Goal: Task Accomplishment & Management: Use online tool/utility

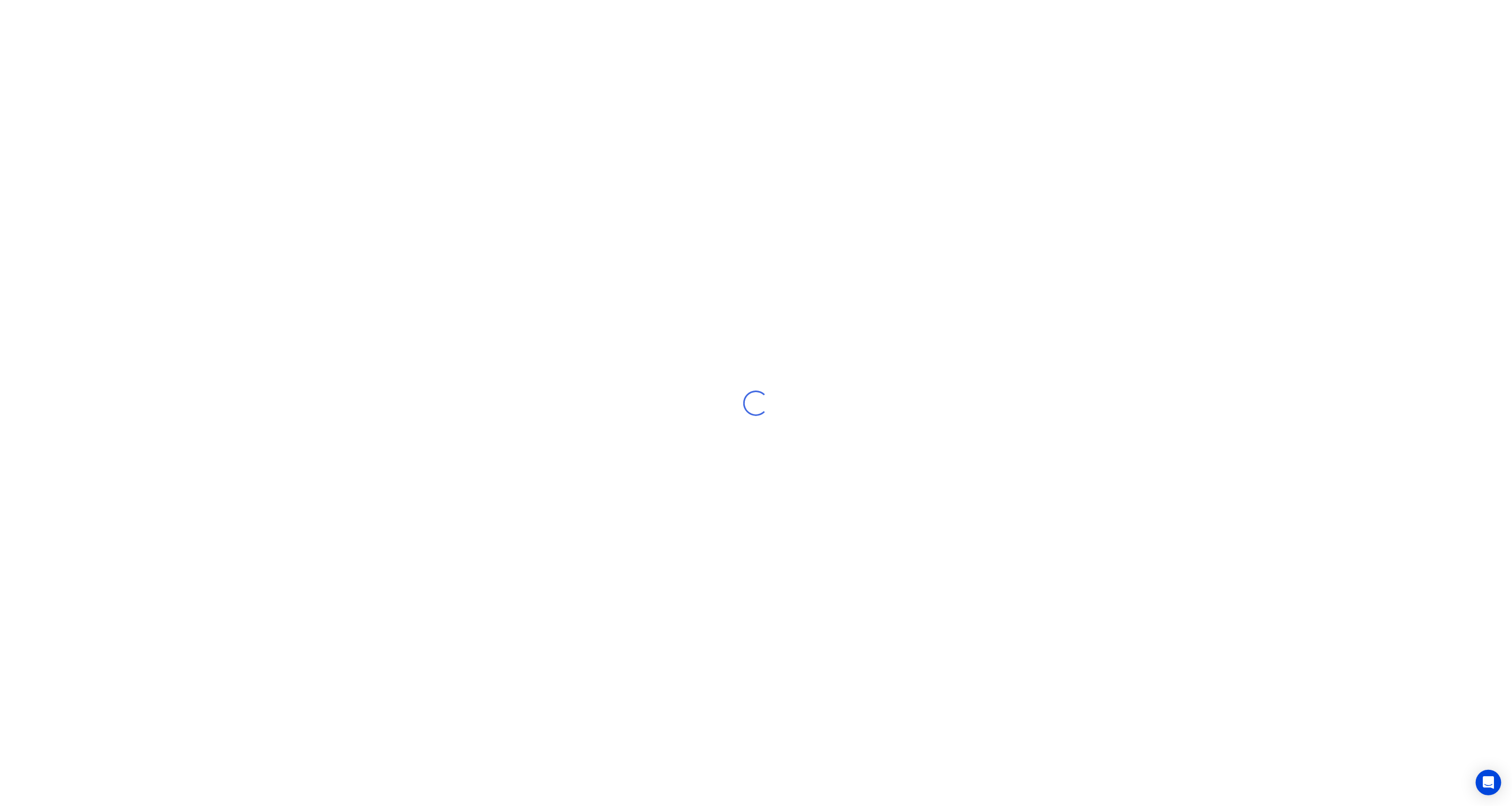
select select "NZ"
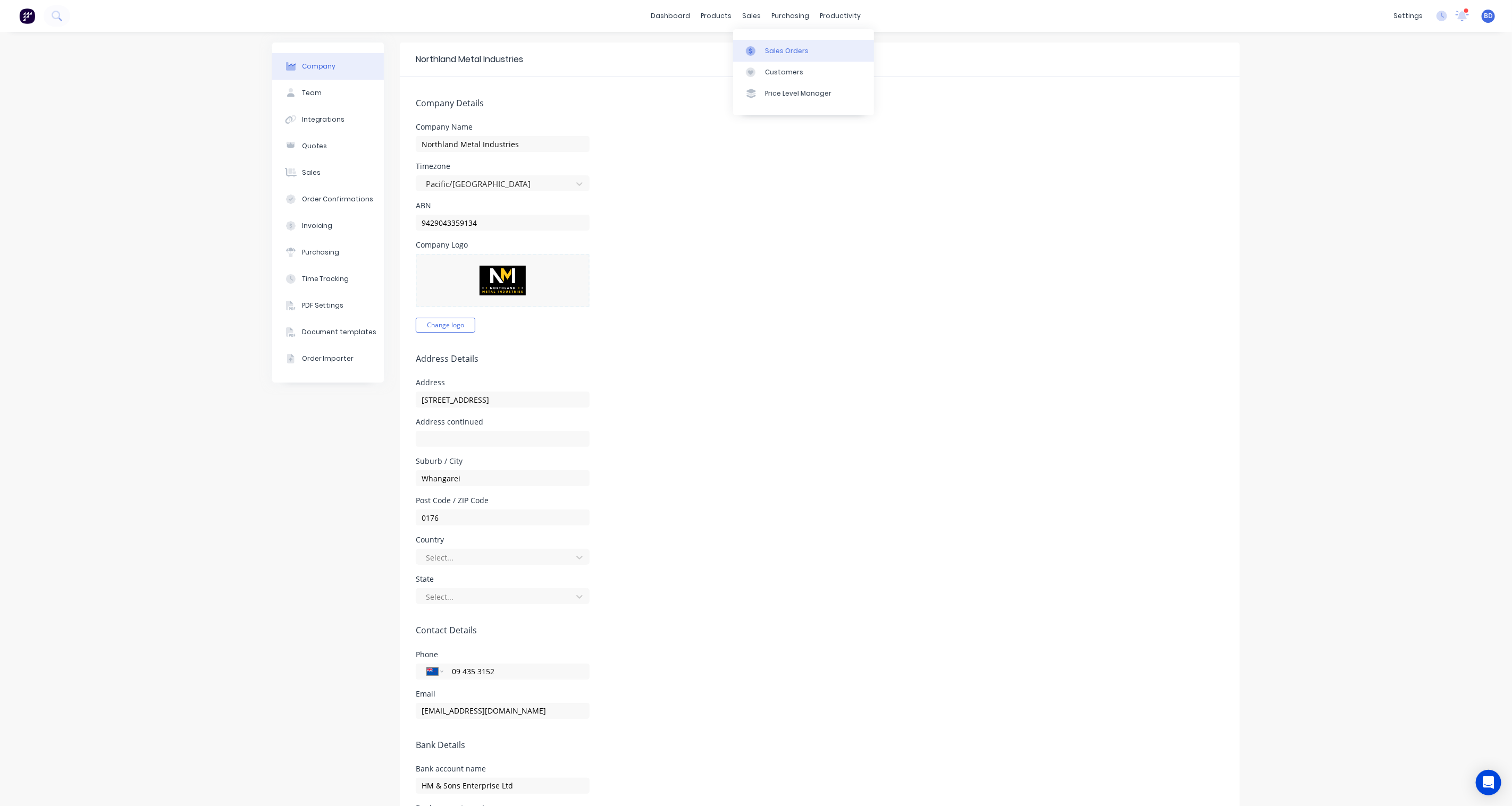
click at [762, 48] on link "Sales Orders" at bounding box center [804, 50] width 141 height 21
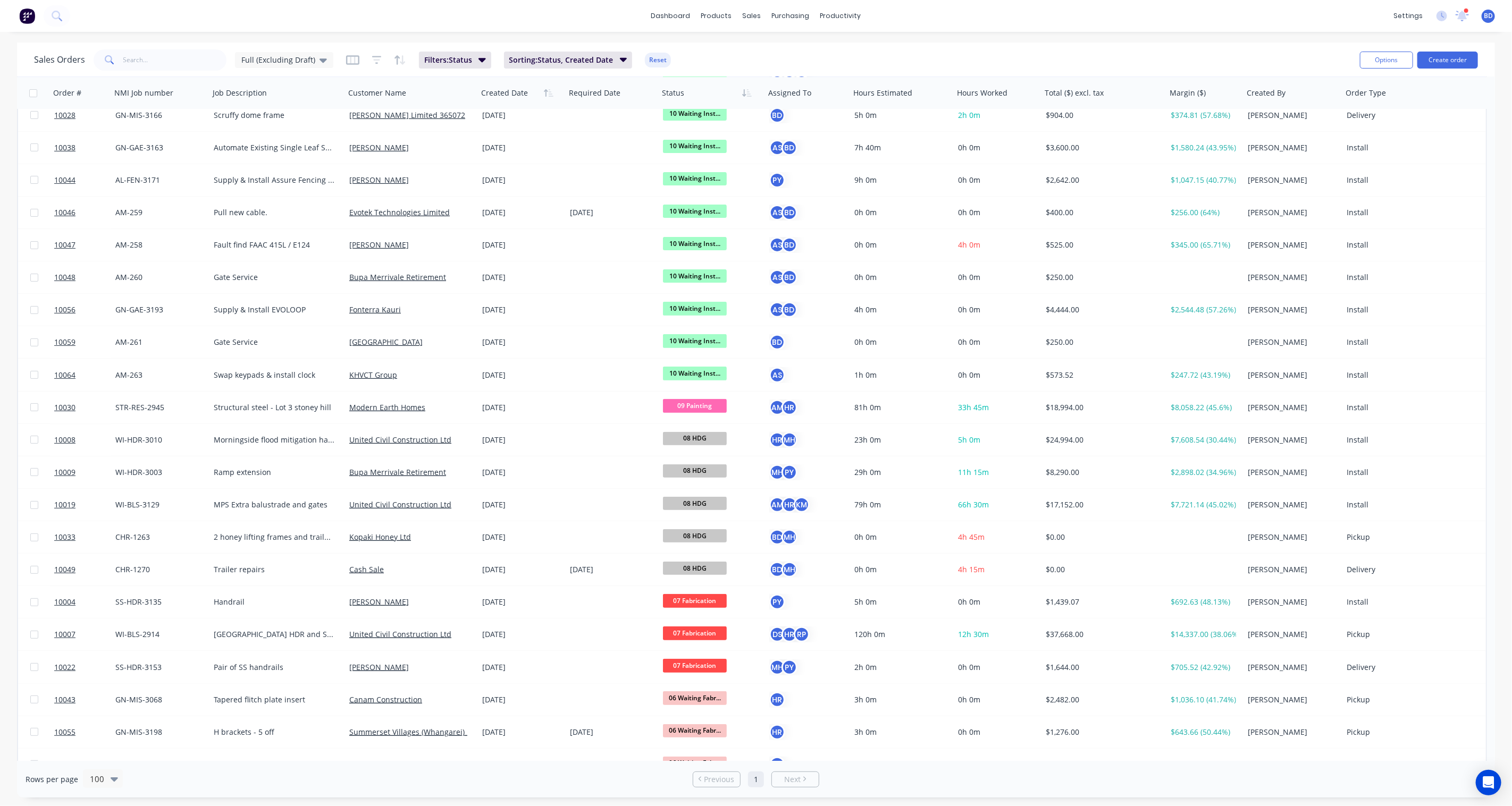
scroll to position [295, 0]
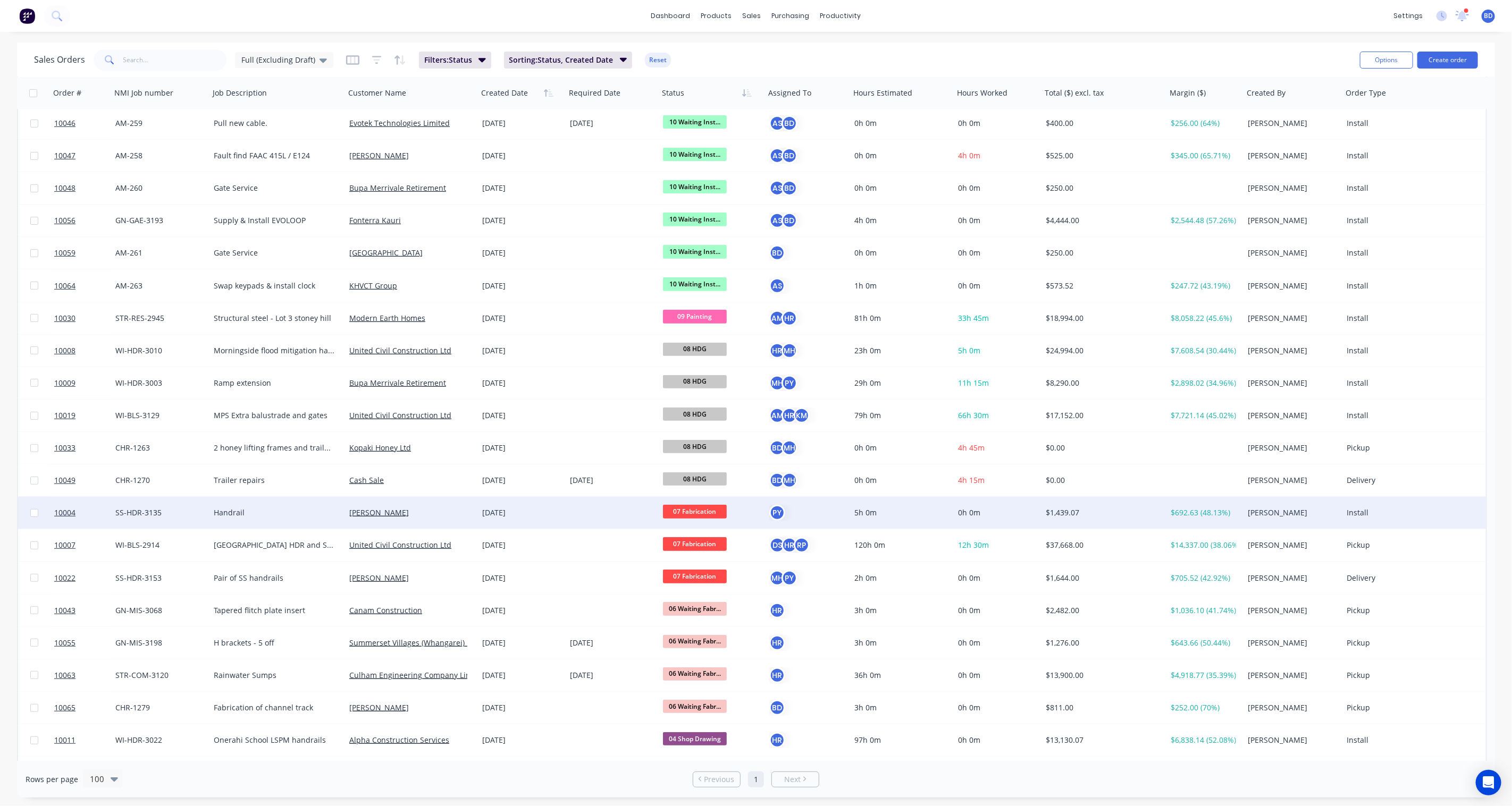
click at [713, 514] on span "07 Fabrication" at bounding box center [695, 511] width 64 height 13
click at [708, 623] on span "10 Waiting Install/Site works" at bounding box center [717, 624] width 101 height 10
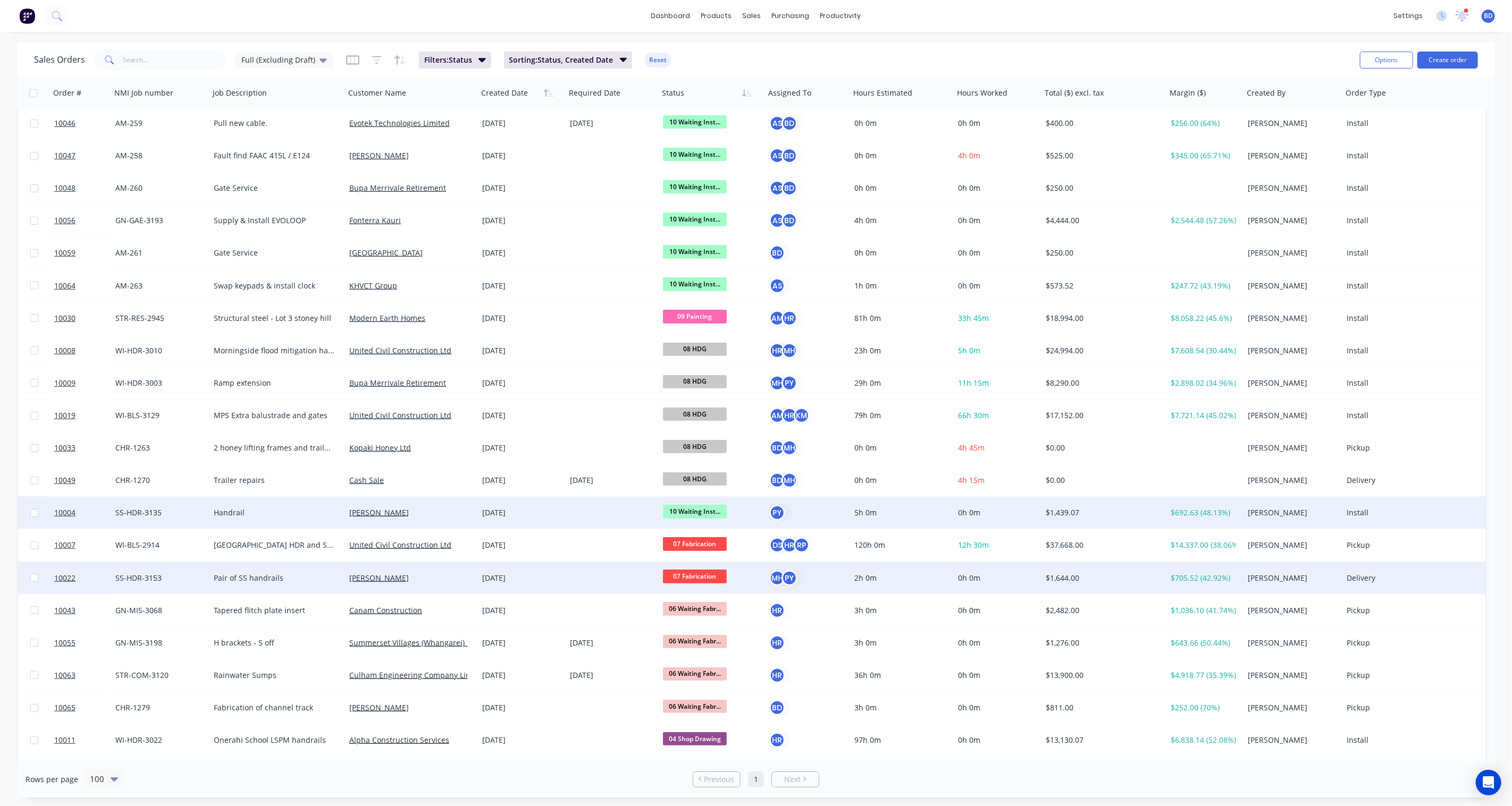
click at [692, 579] on span "07 Fabrication" at bounding box center [695, 576] width 64 height 13
click at [721, 659] on span "11 Inst. / Delv. & Handover" at bounding box center [714, 663] width 95 height 10
click at [704, 577] on span "11 Inst. / Delv..." at bounding box center [695, 576] width 64 height 13
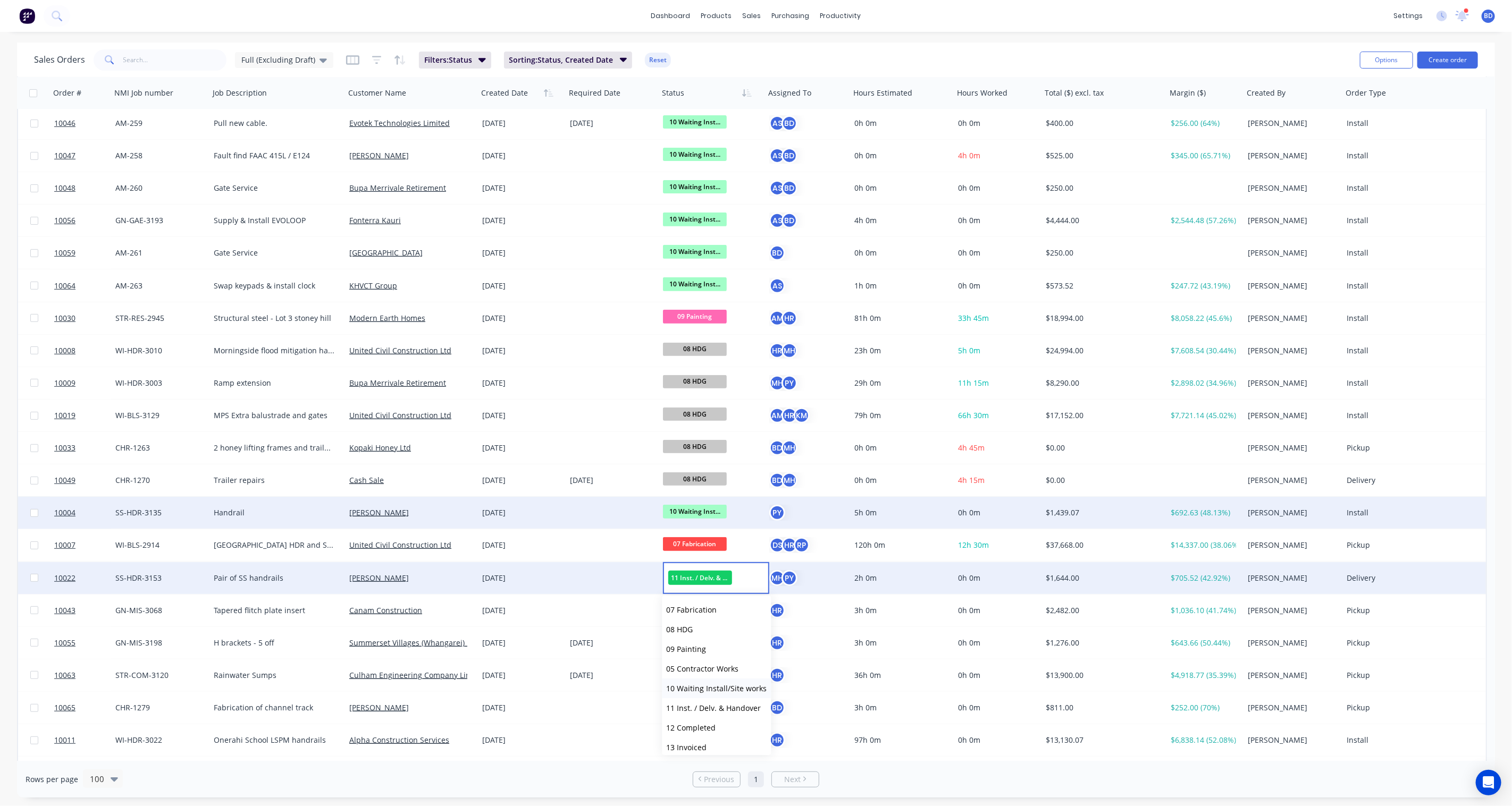
click at [719, 686] on span "10 Waiting Install/Site works" at bounding box center [717, 688] width 101 height 10
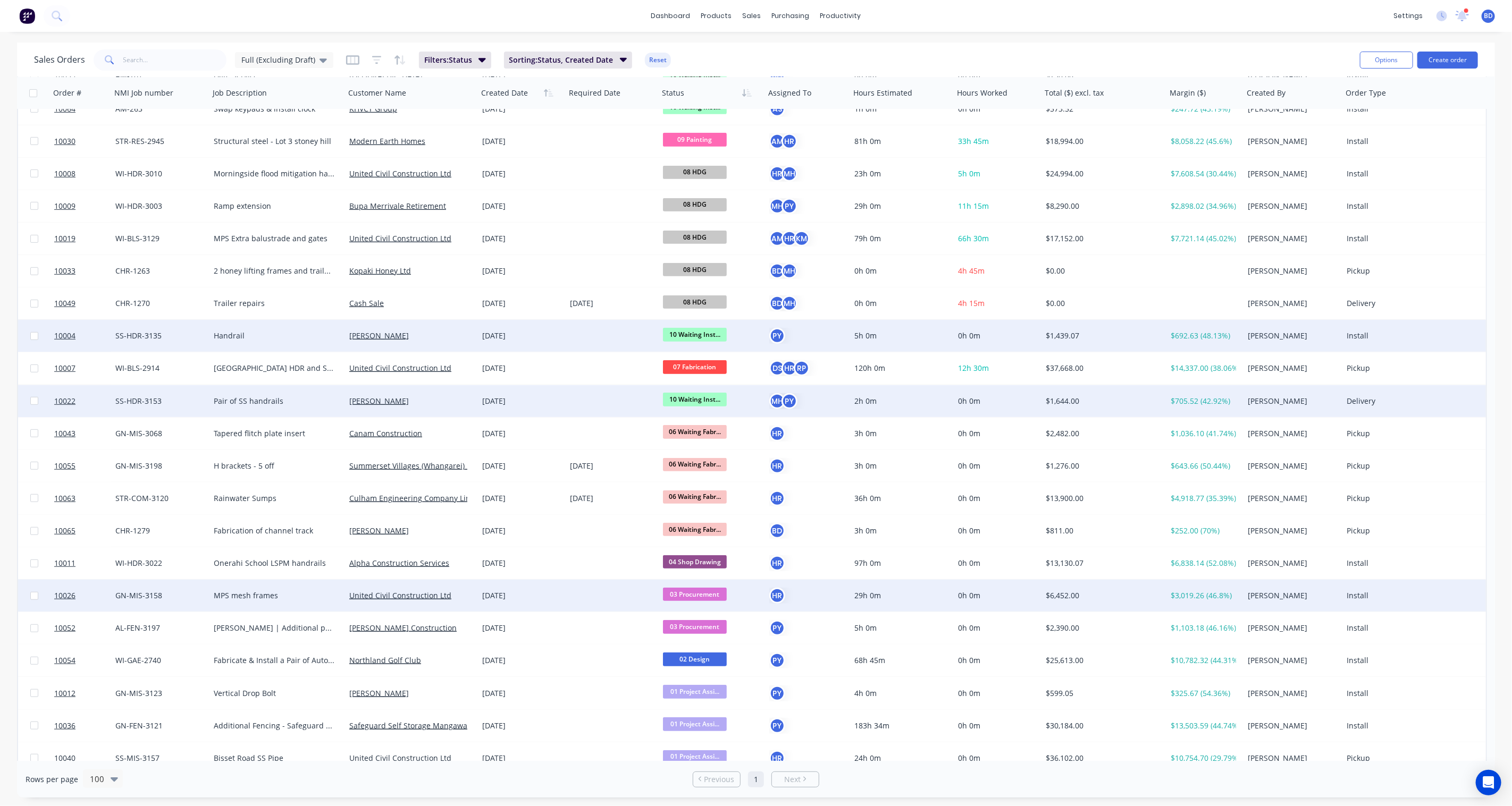
scroll to position [531, 0]
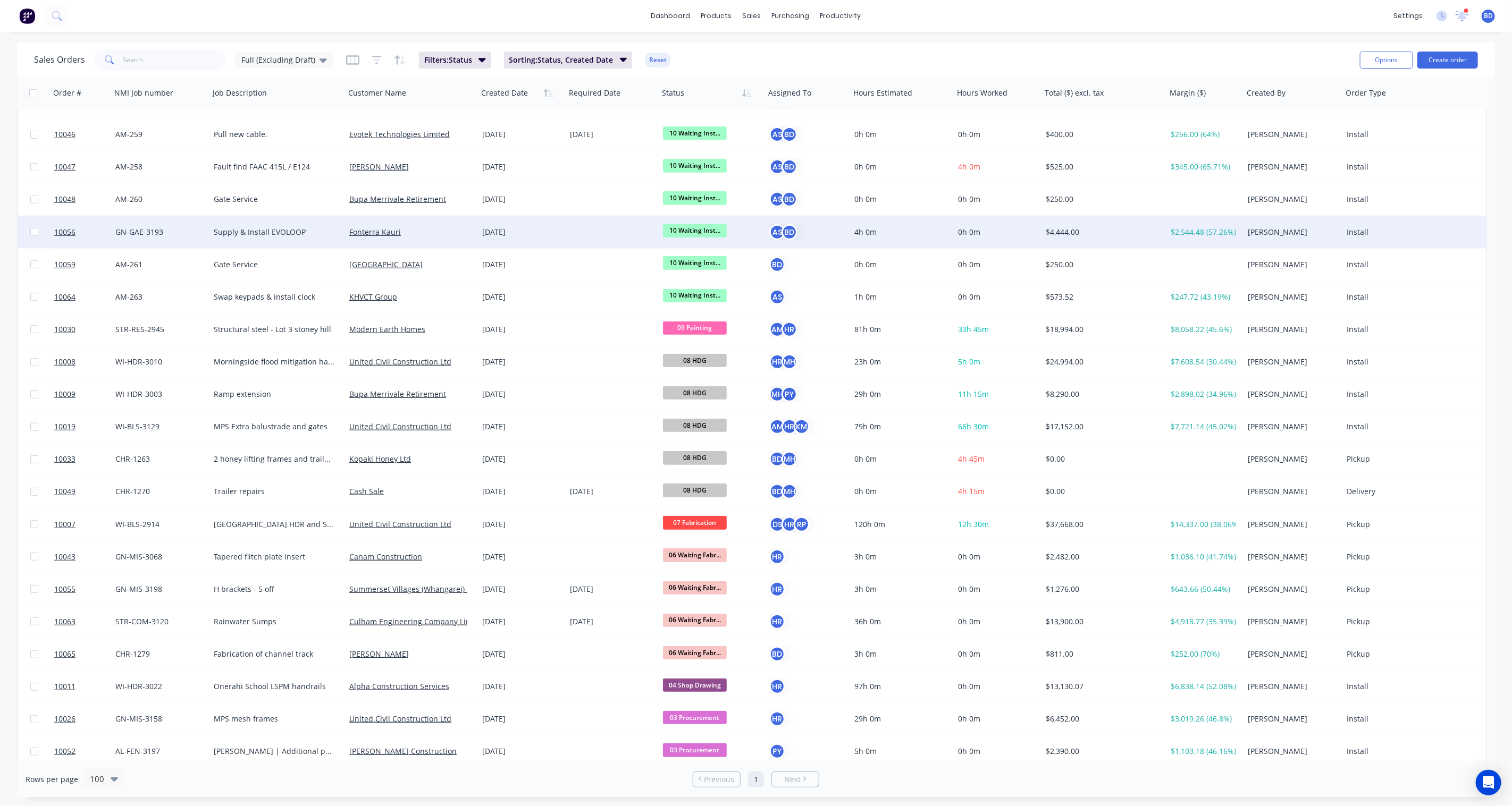
scroll to position [354, 0]
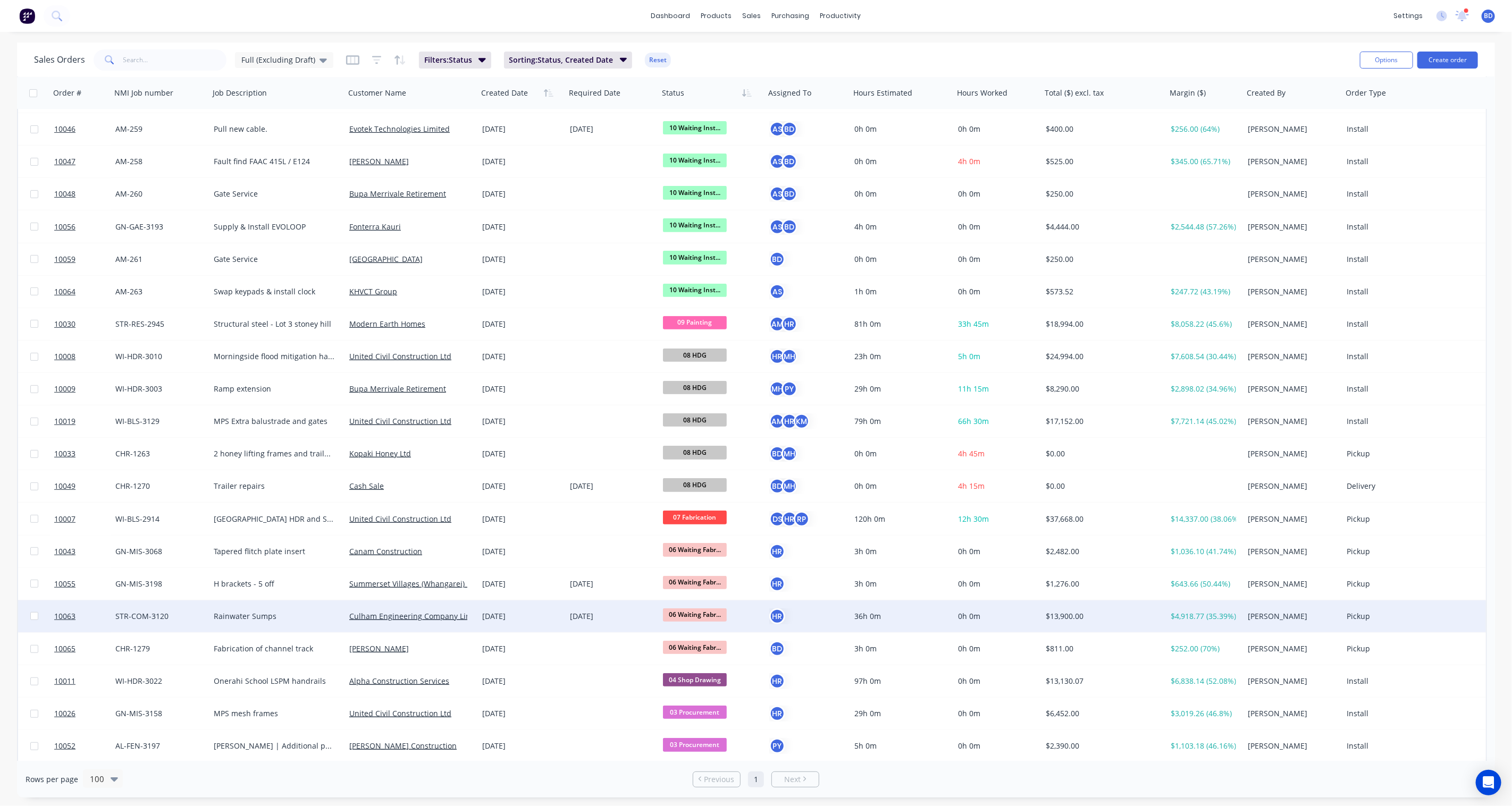
click at [719, 615] on span "06 Waiting Fabr..." at bounding box center [695, 614] width 64 height 13
click at [700, 761] on span "07 Fabrication" at bounding box center [692, 766] width 51 height 10
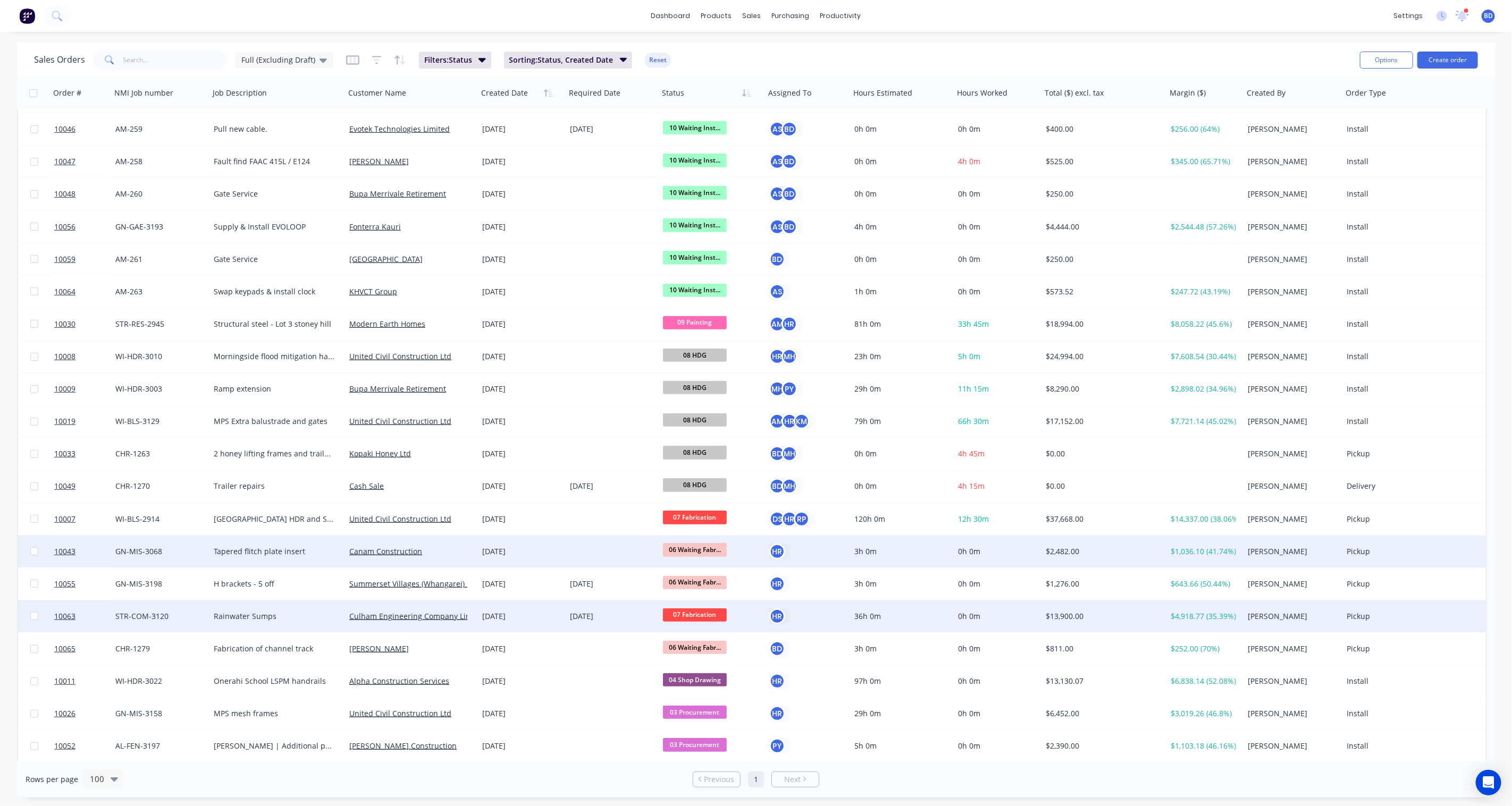
scroll to position [0, 0]
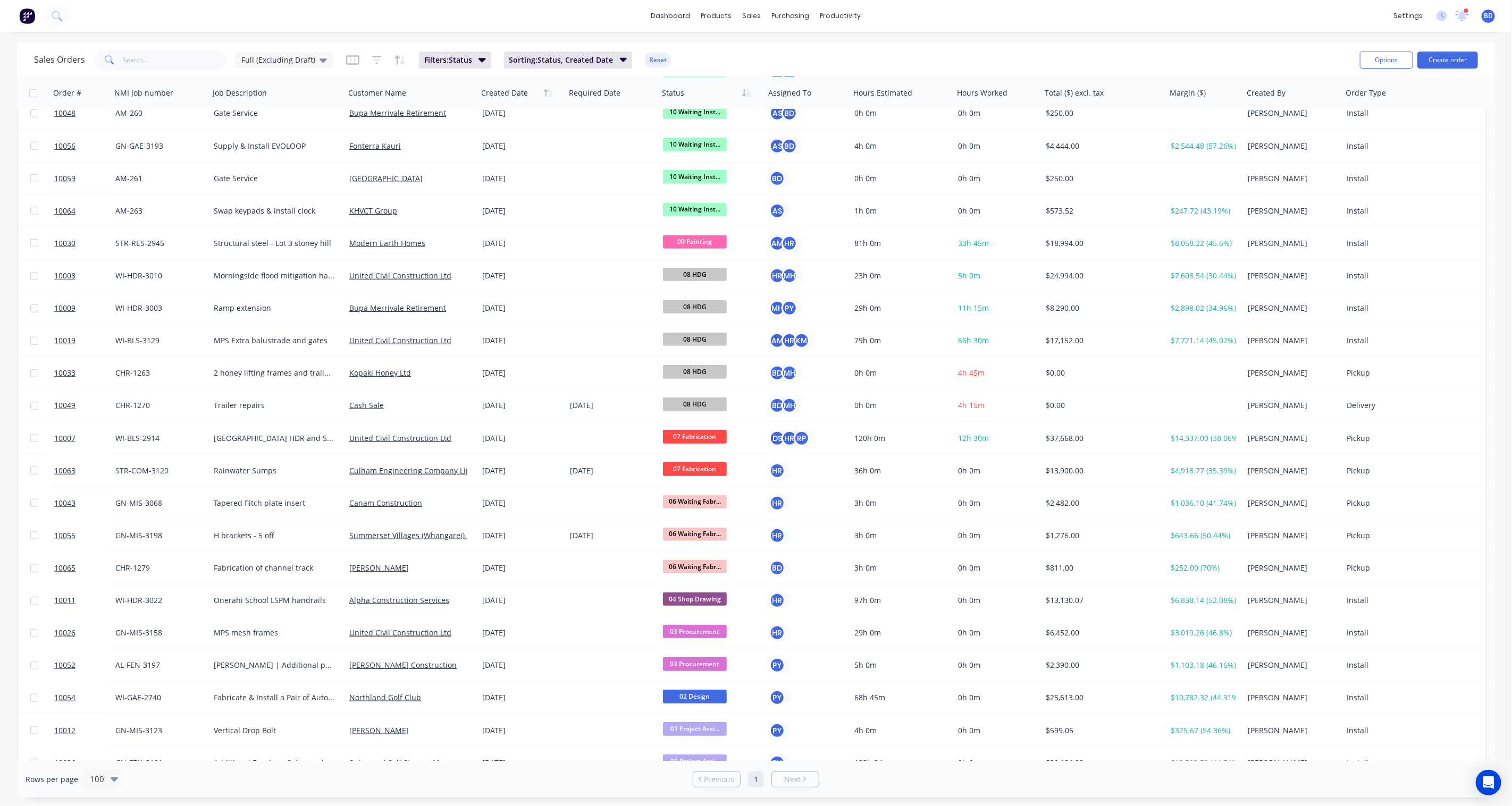
scroll to position [472, 0]
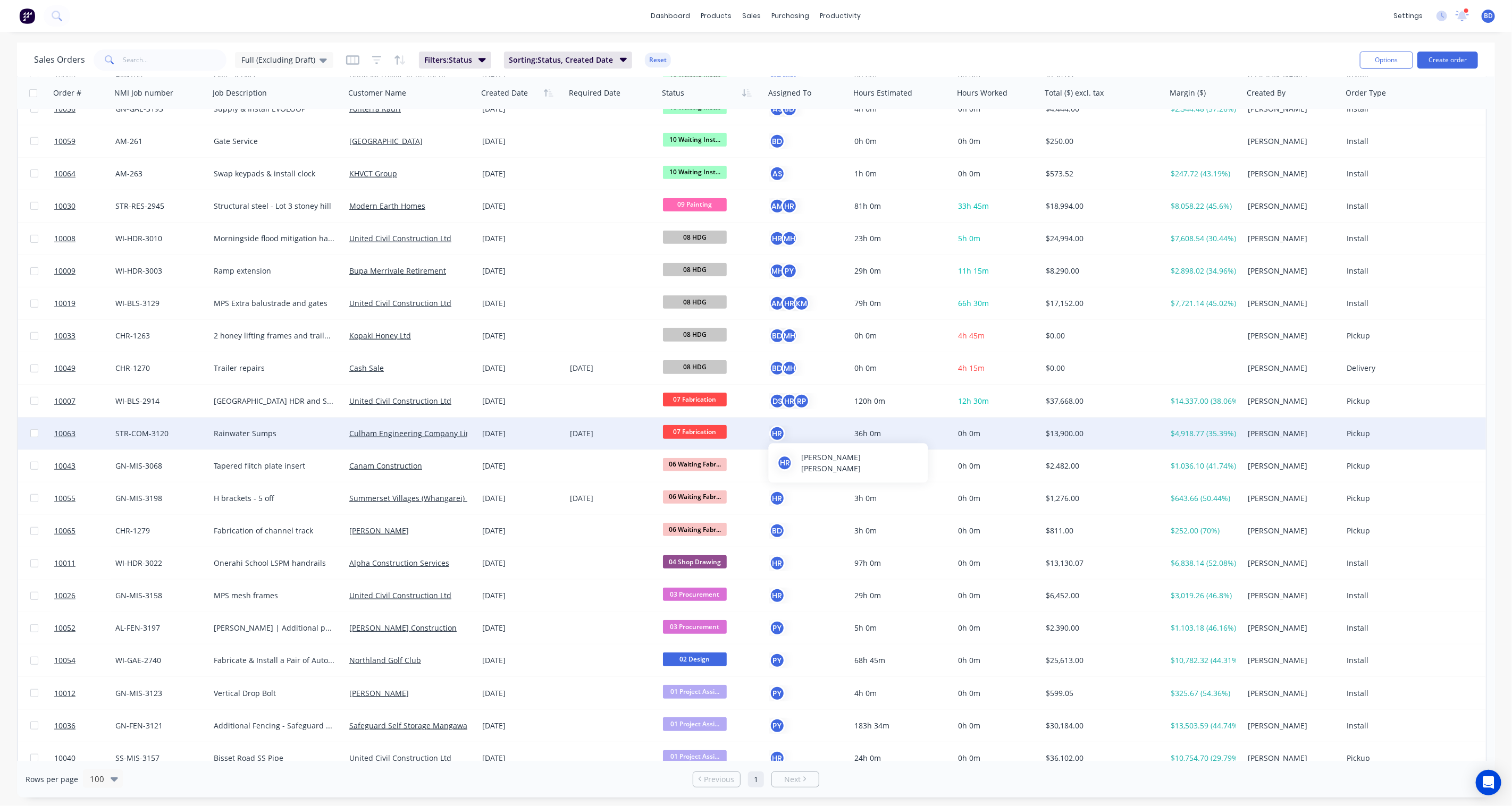
click at [784, 432] on div "HR" at bounding box center [777, 433] width 16 height 16
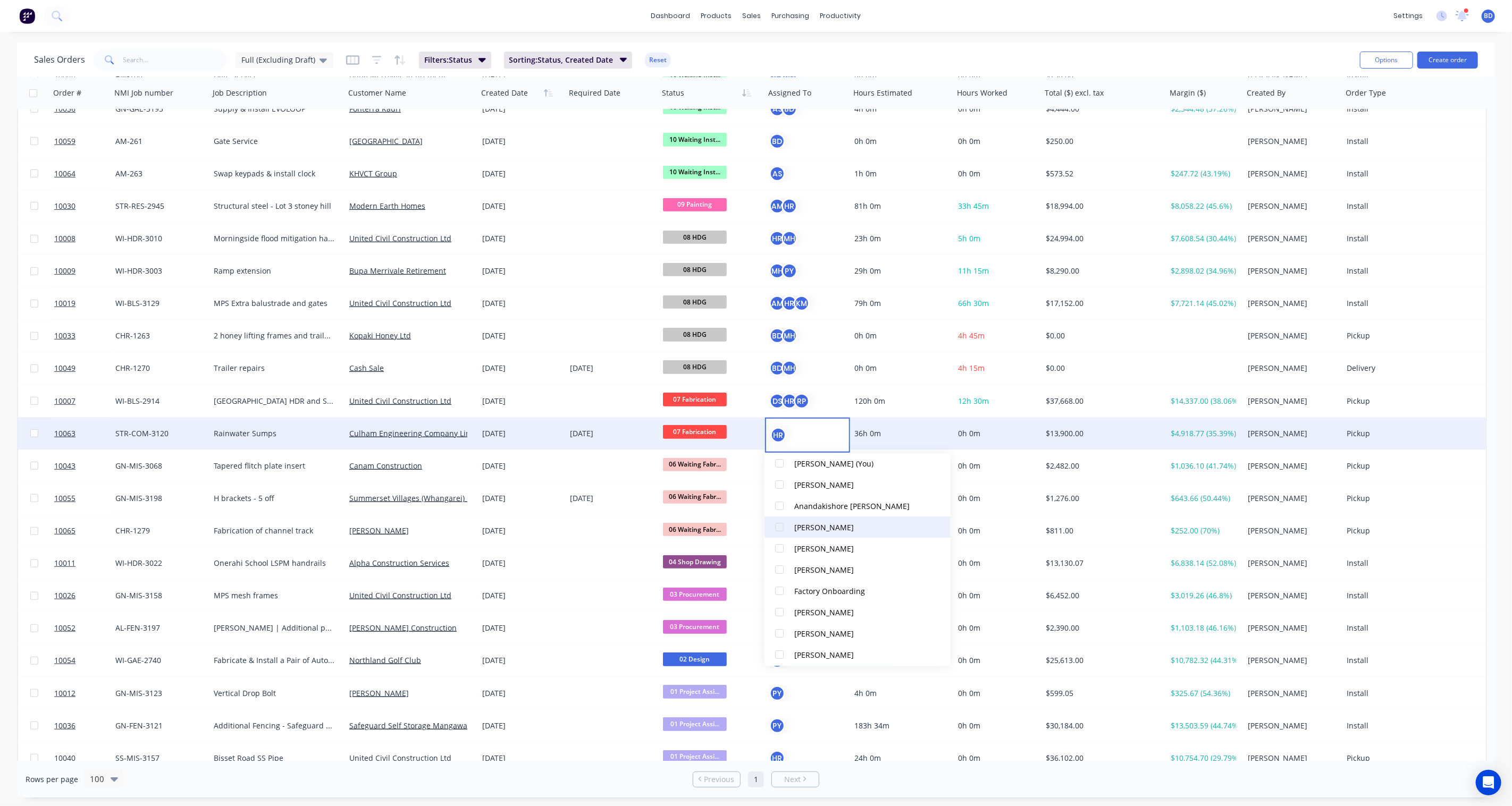
scroll to position [118, 0]
click at [811, 599] on div "[PERSON_NAME]" at bounding box center [823, 595] width 59 height 11
click at [817, 569] on div "Anandakishore [PERSON_NAME]" at bounding box center [852, 565] width 115 height 11
click at [863, 78] on link "Planner" at bounding box center [882, 72] width 141 height 21
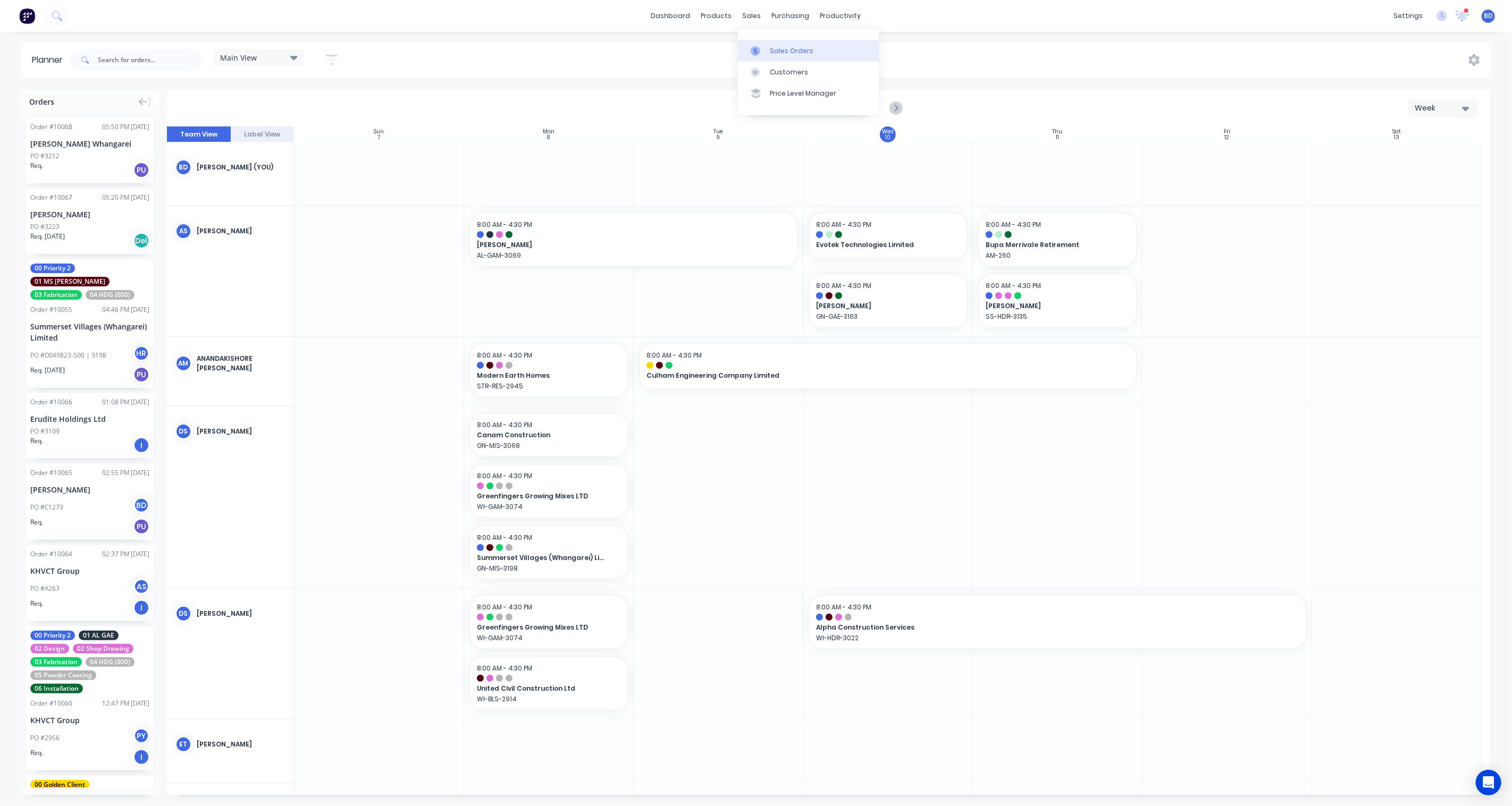
click at [766, 48] on div at bounding box center [758, 51] width 16 height 9
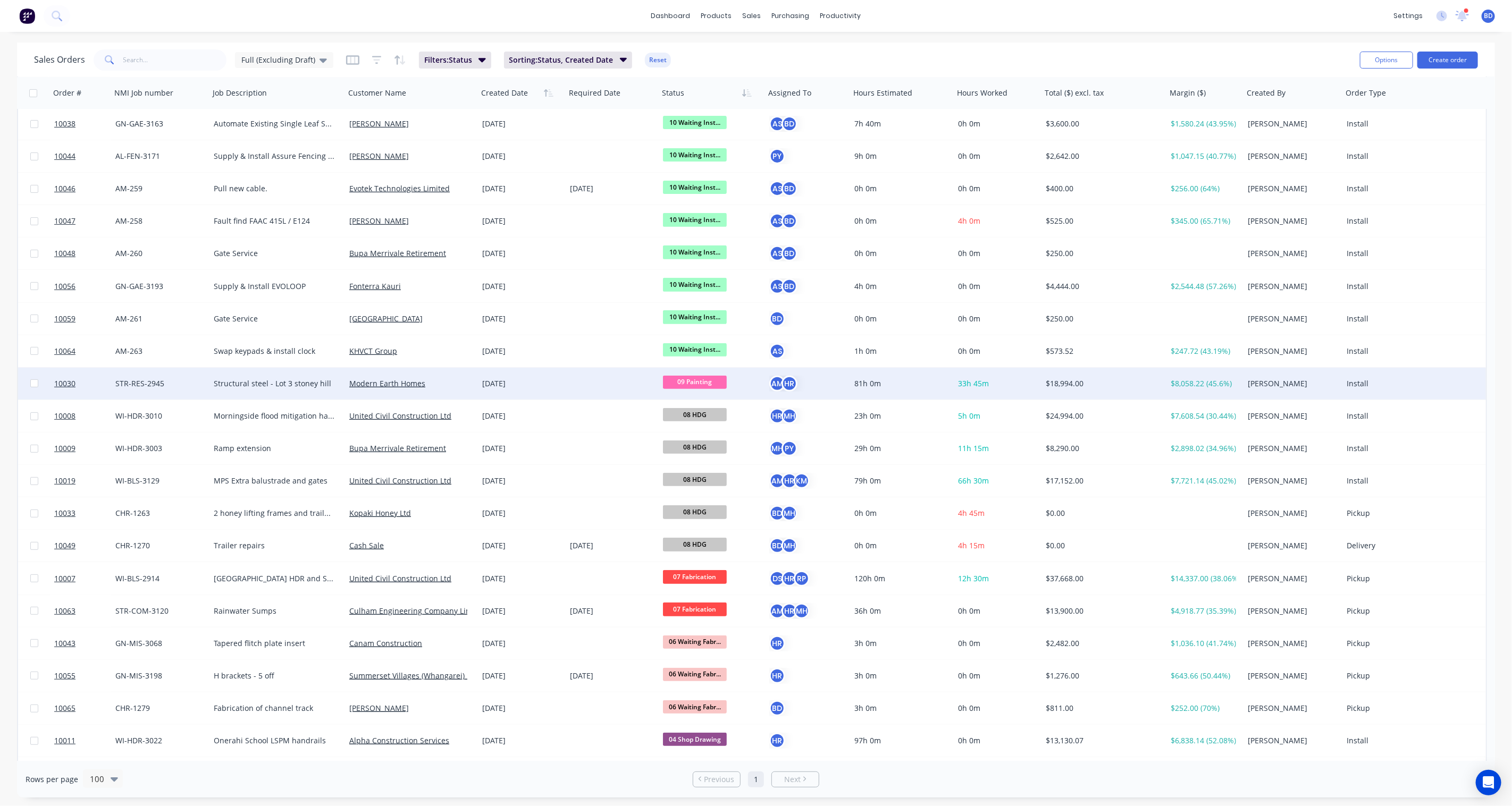
scroll to position [295, 0]
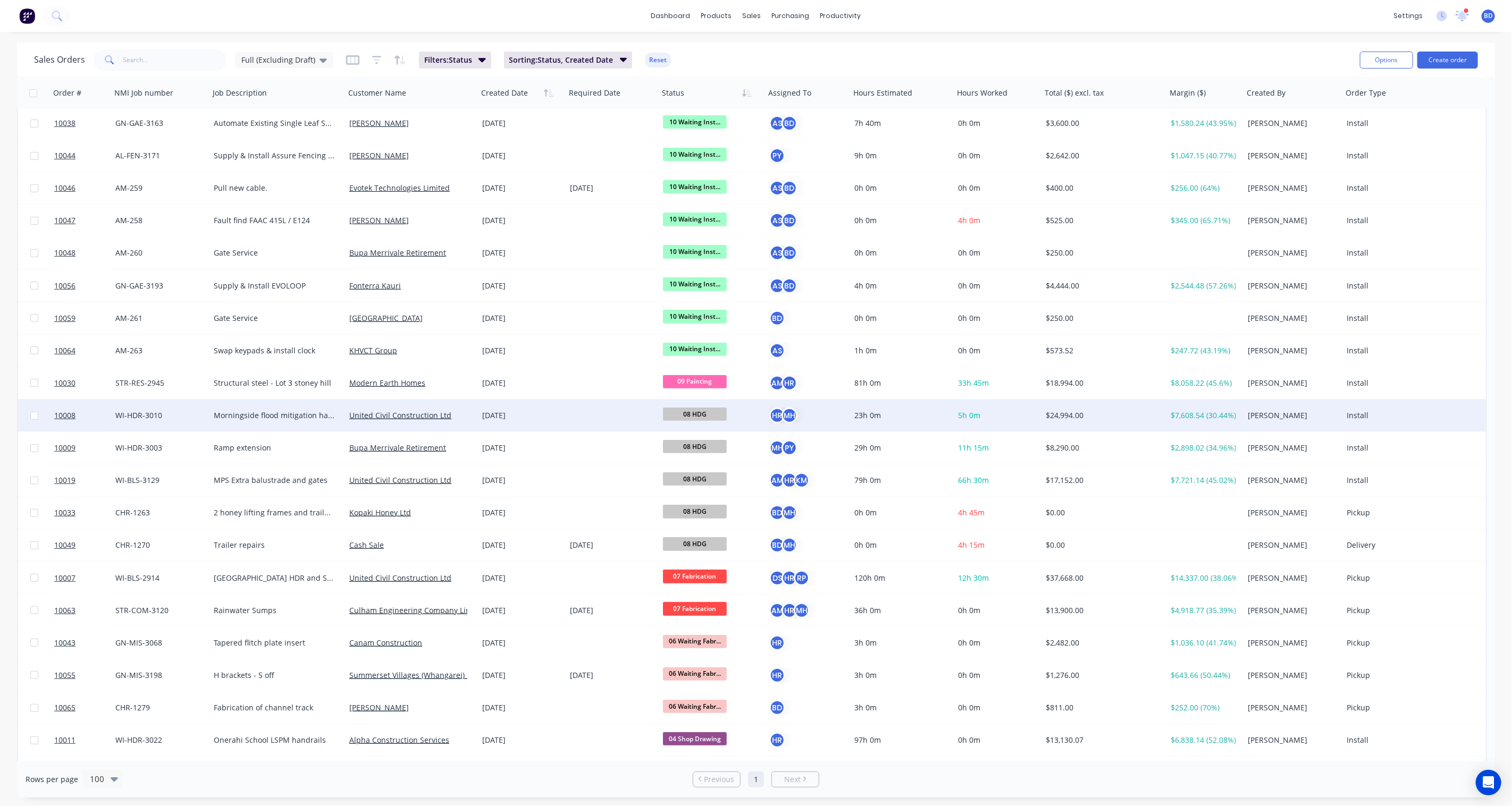
click at [717, 413] on span "08 HDG" at bounding box center [695, 413] width 64 height 13
click at [711, 542] on button "09 Painting" at bounding box center [717, 546] width 109 height 20
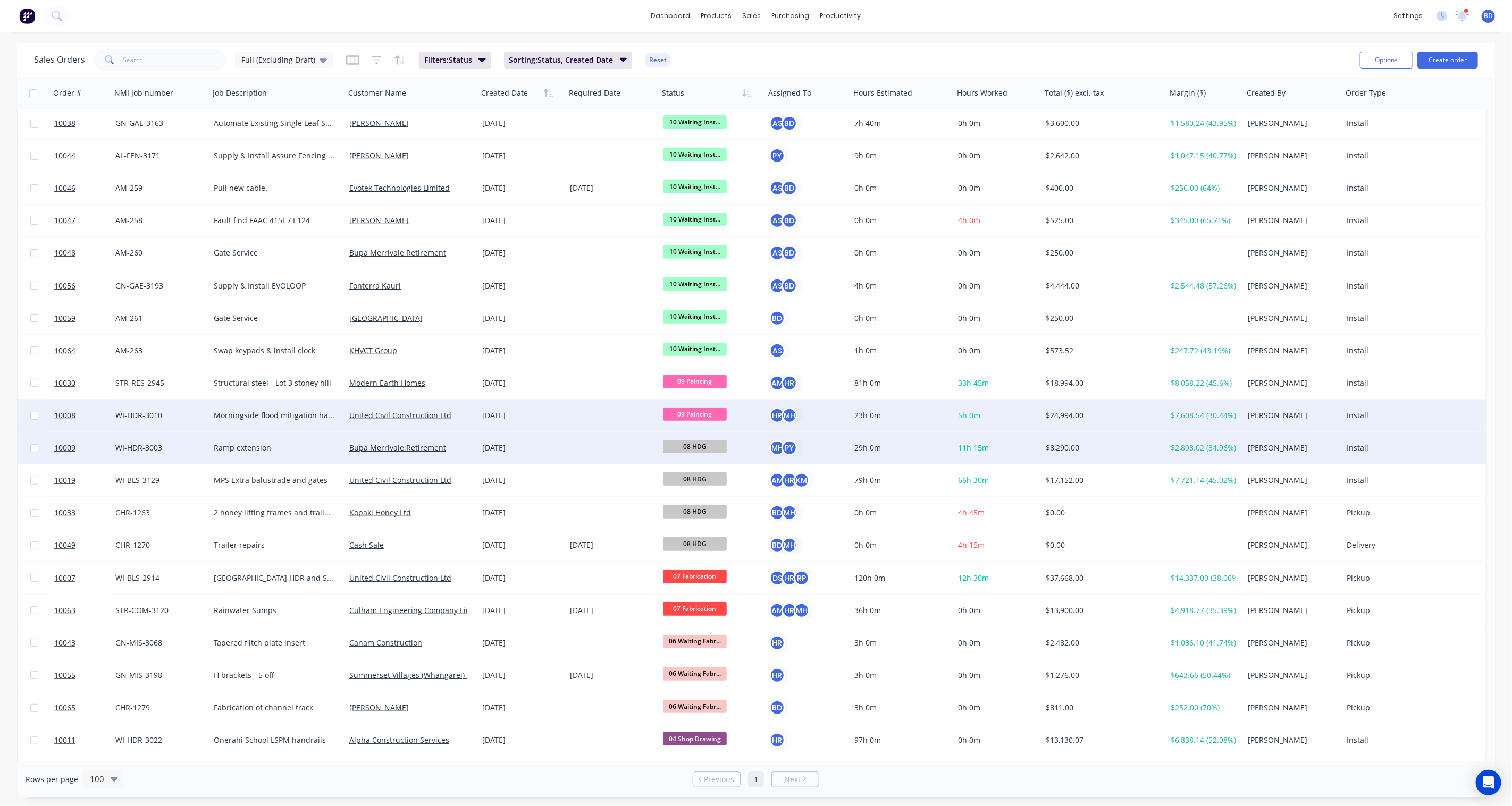
click at [709, 444] on span "08 HDG" at bounding box center [695, 446] width 64 height 13
click at [68, 443] on span "10009" at bounding box center [64, 448] width 21 height 10
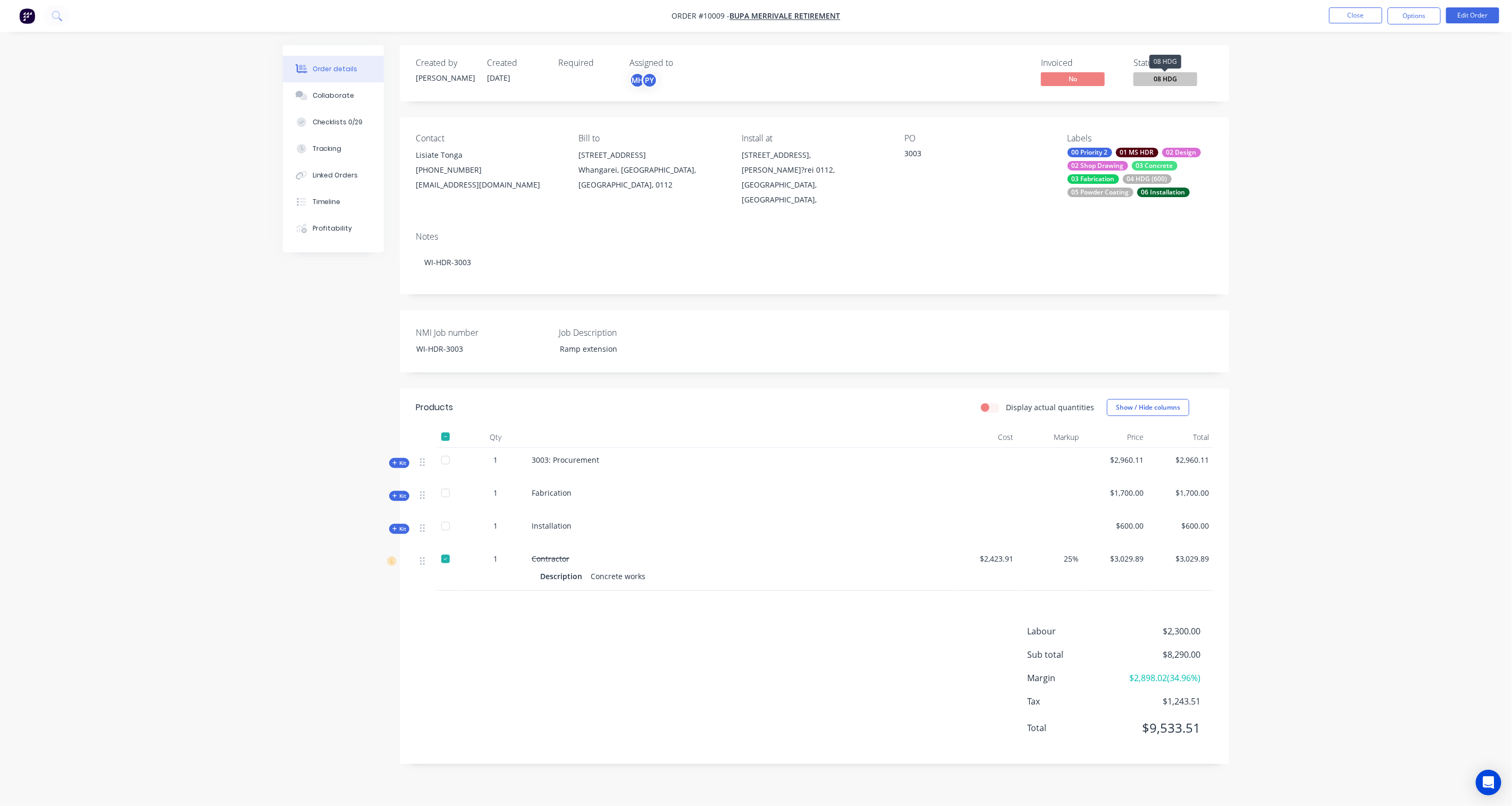
click at [1176, 75] on span "08 HDG" at bounding box center [1166, 78] width 64 height 13
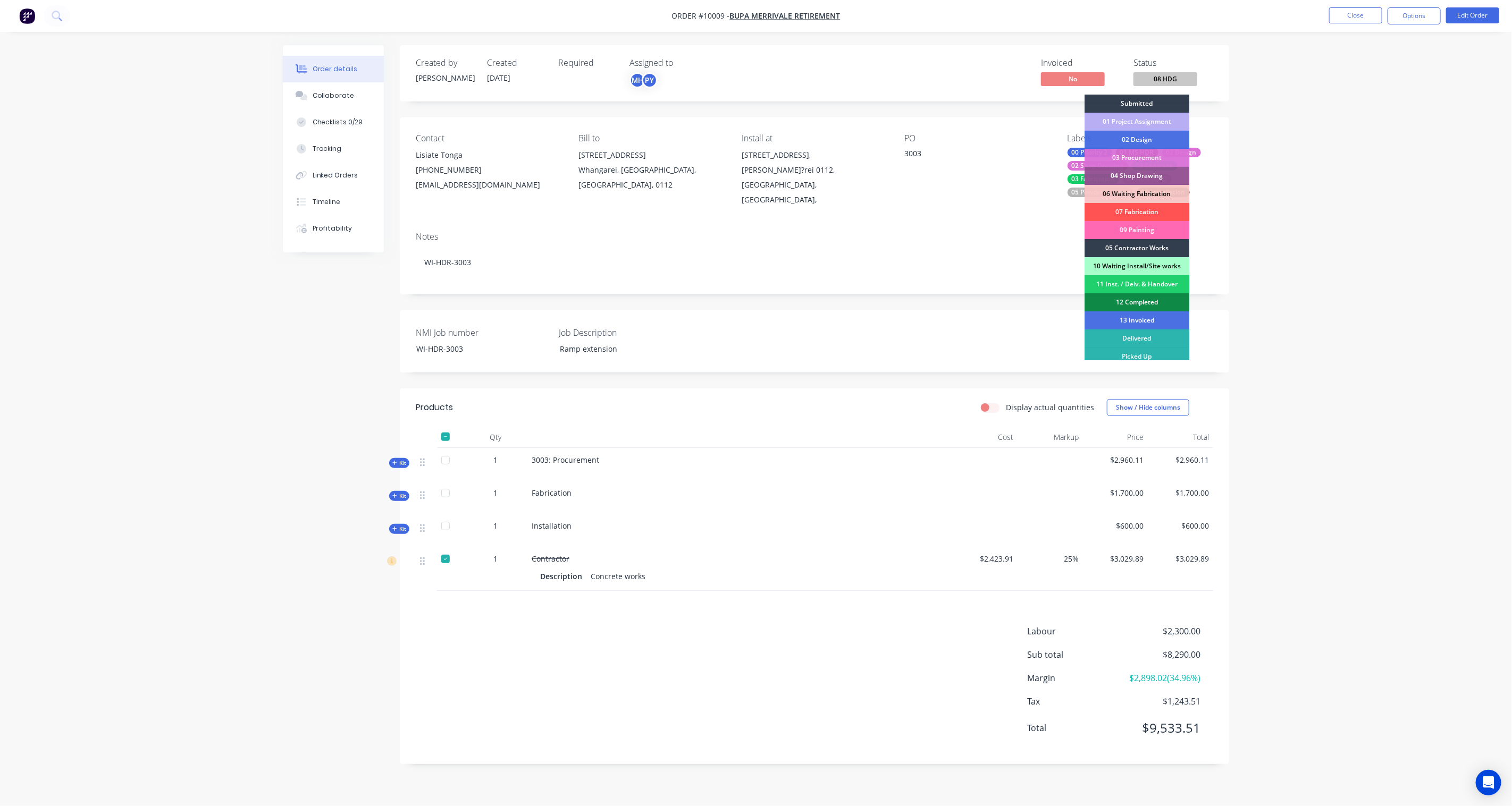
click at [1142, 229] on div "09 Painting" at bounding box center [1137, 229] width 105 height 18
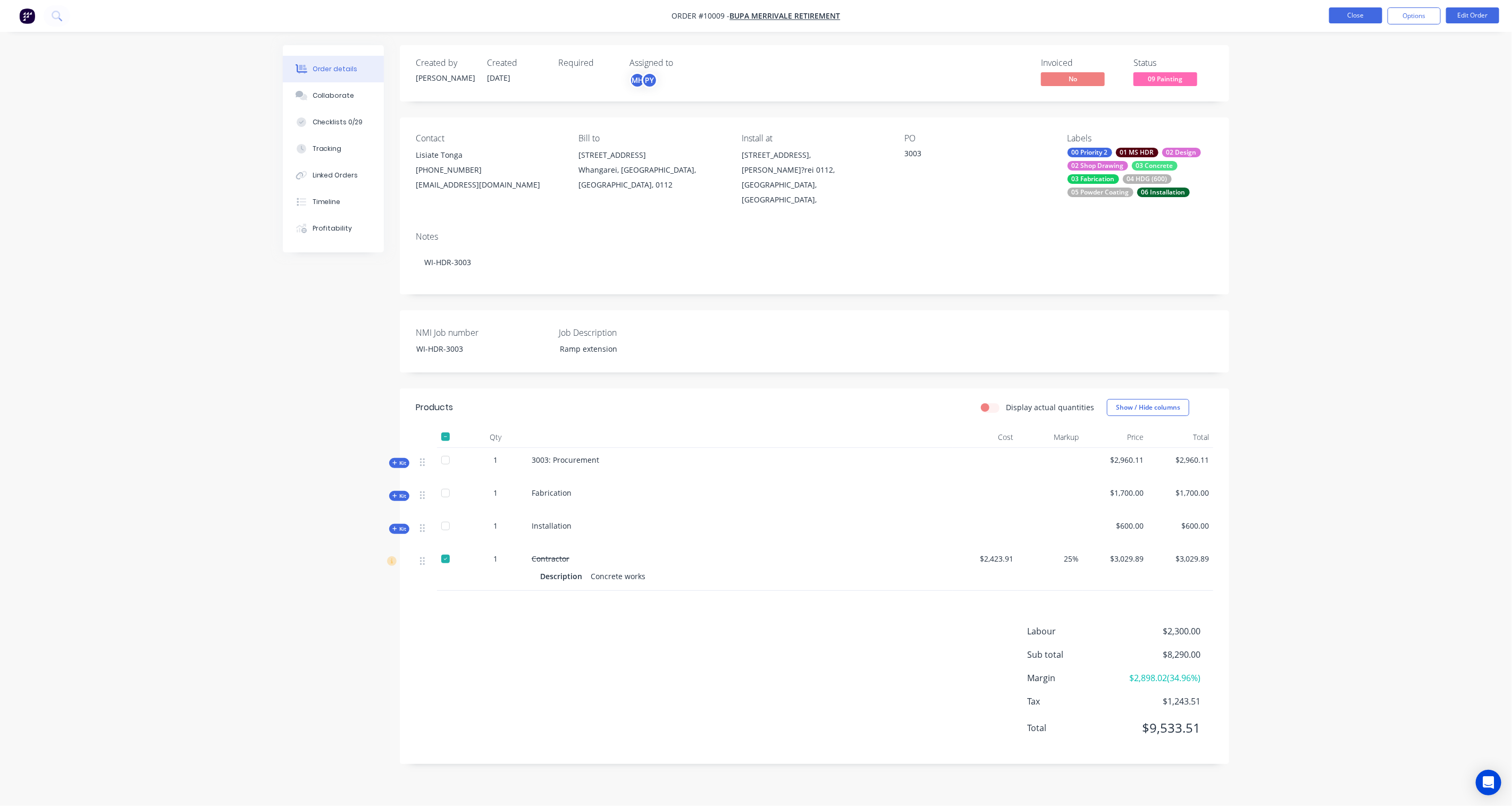
click at [1340, 16] on button "Close" at bounding box center [1356, 15] width 53 height 16
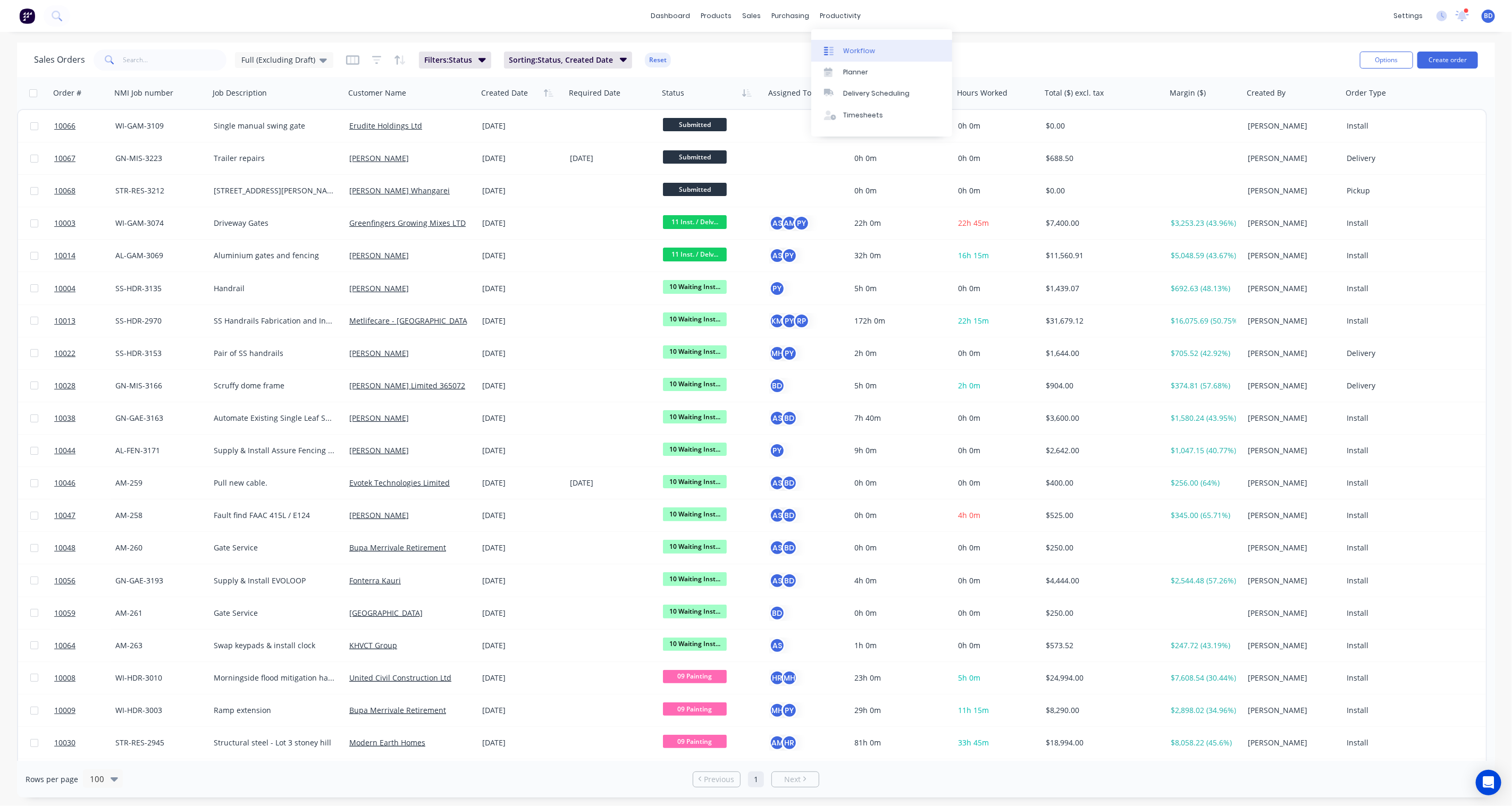
click at [865, 49] on div "Workflow" at bounding box center [859, 51] width 32 height 9
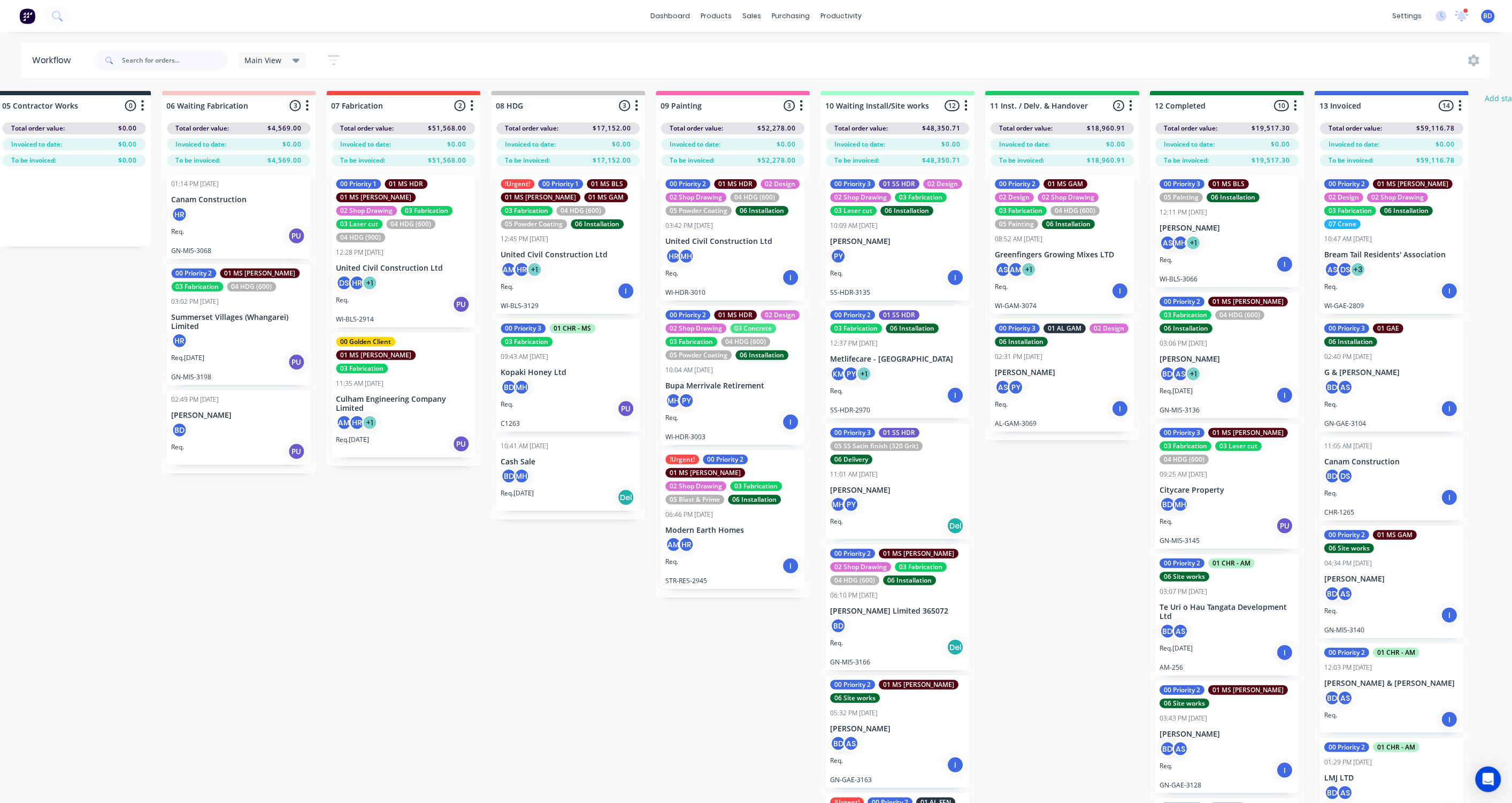
scroll to position [0, 850]
click at [701, 107] on div at bounding box center [733, 106] width 154 height 21
click at [726, 103] on input "09 Painting/ Powdercoating" at bounding box center [713, 106] width 106 height 11
type input "09 Painting/ Powder-coating"
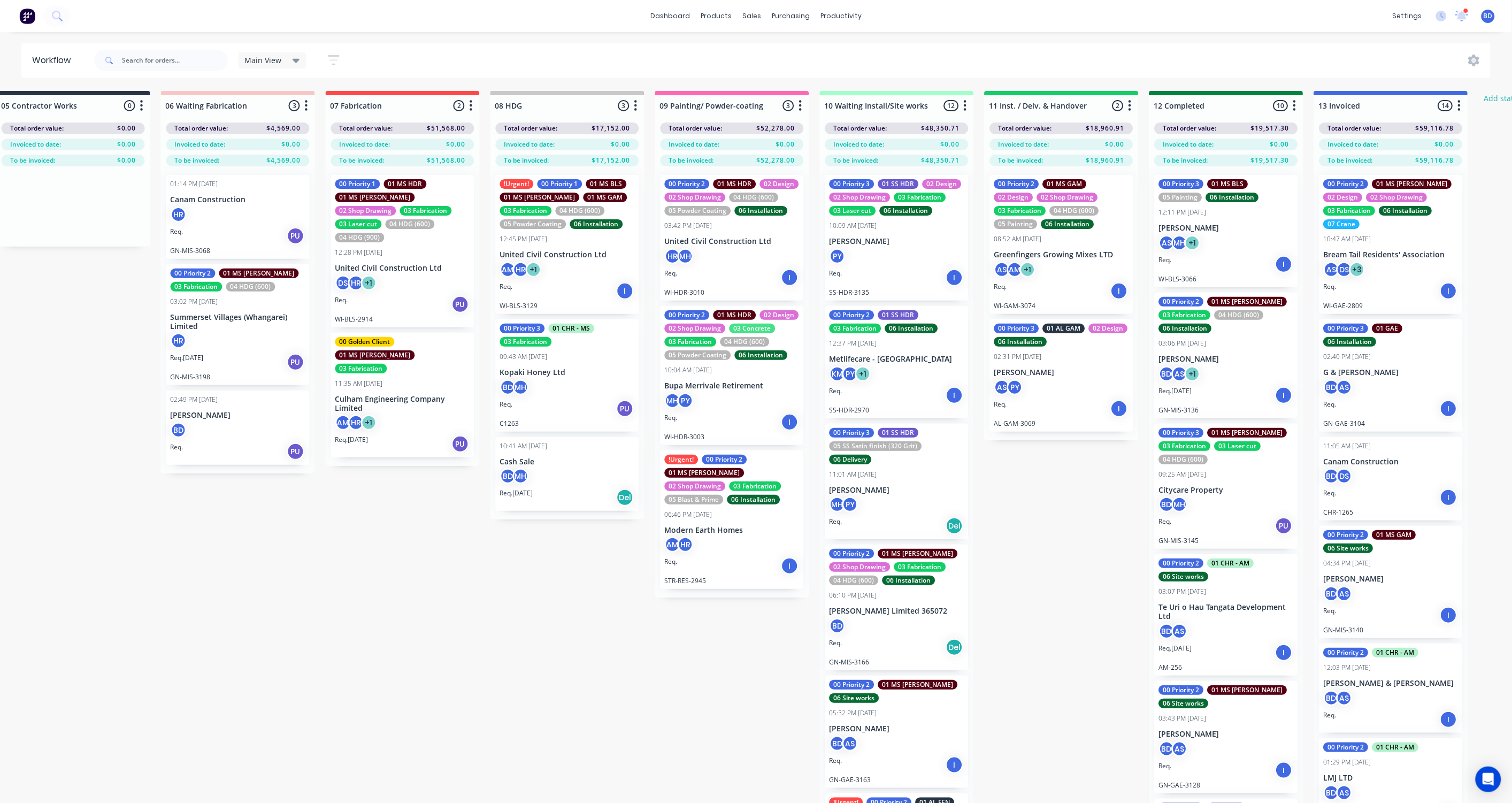
click at [562, 586] on div "Submitted 3 Status colour #273444 hex #273444 Save Cancel Summaries Total order…" at bounding box center [420, 466] width 2560 height 750
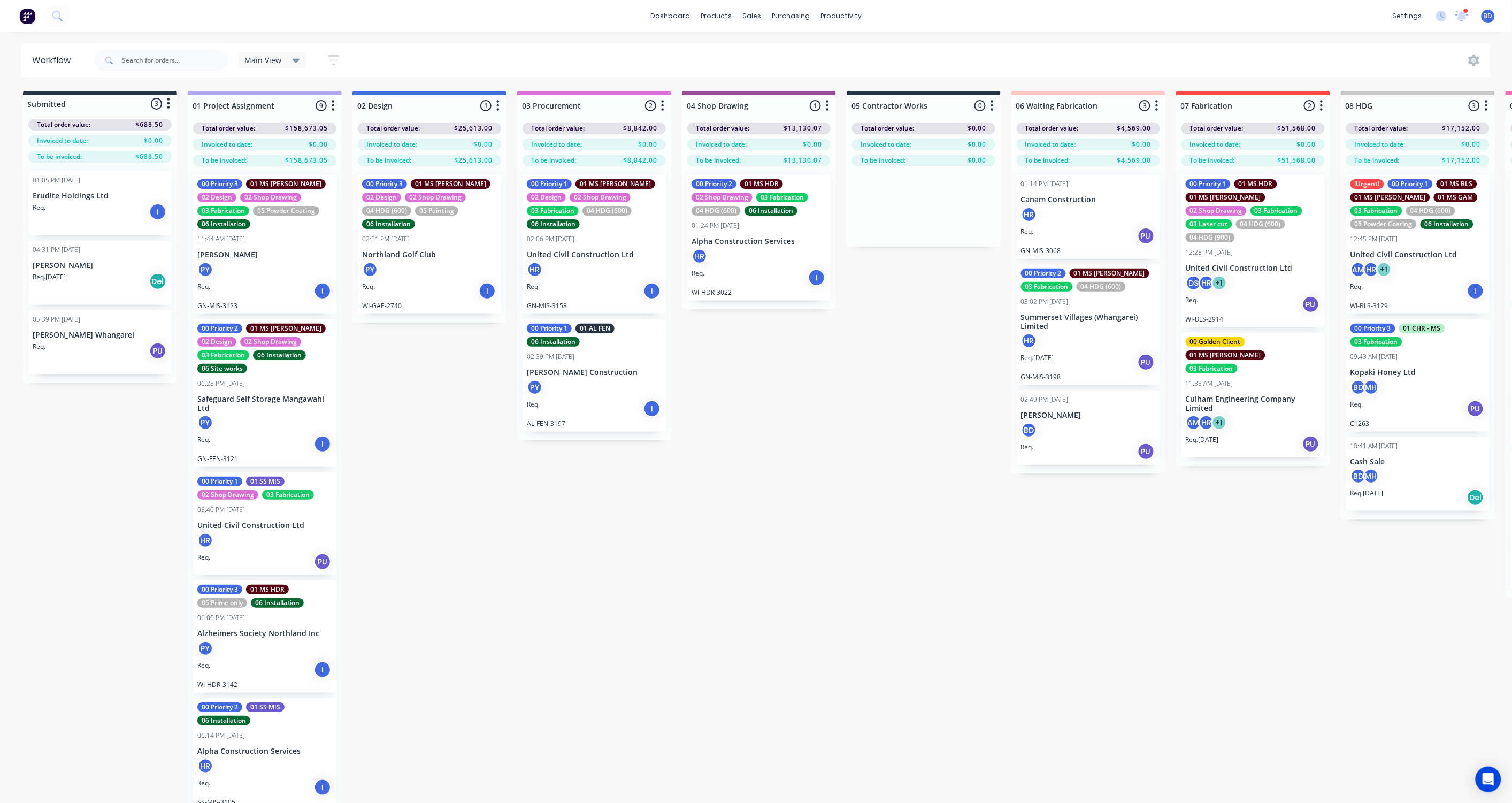
click at [294, 61] on icon at bounding box center [296, 61] width 8 height 4
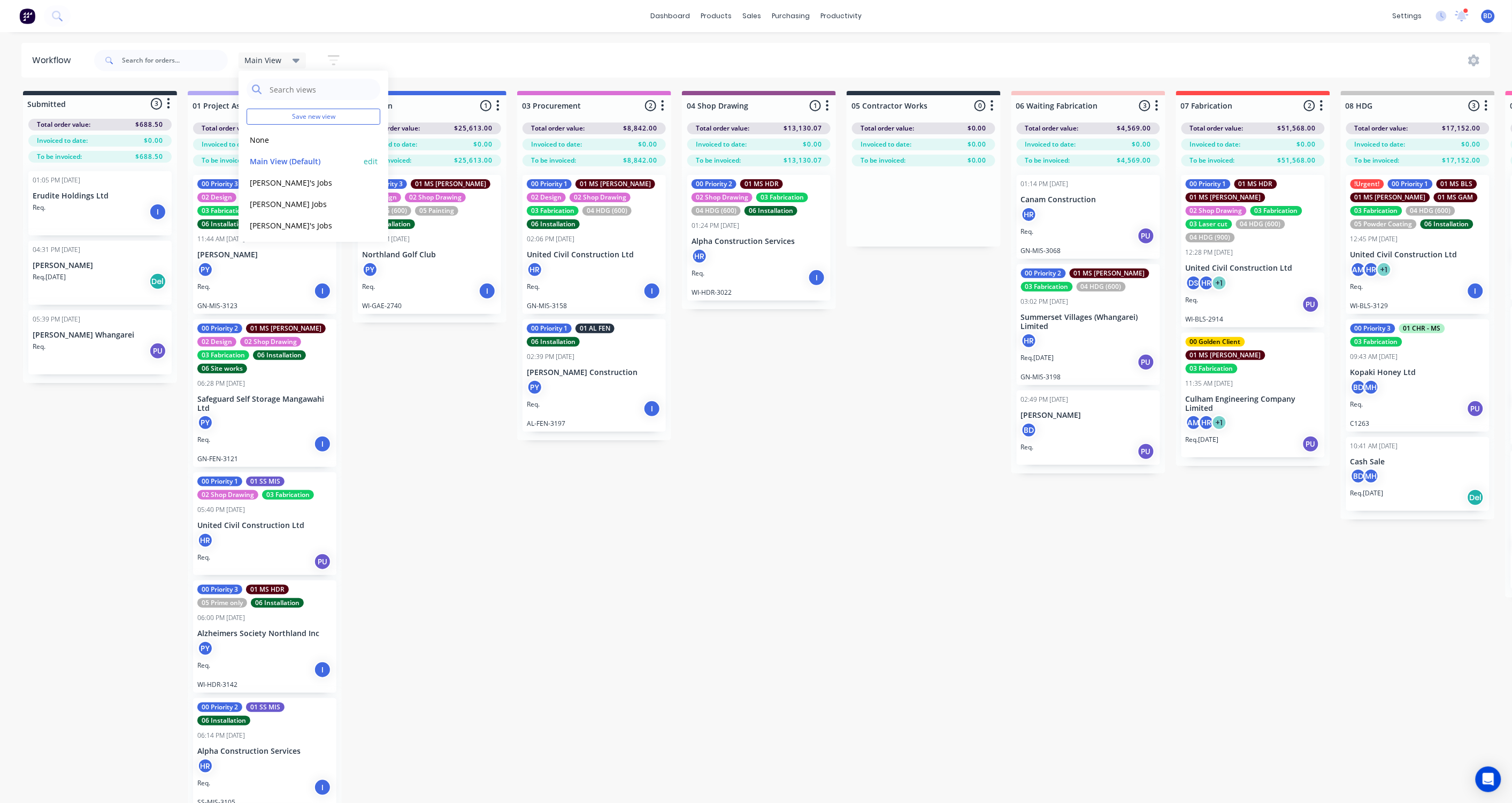
click at [364, 161] on button "edit" at bounding box center [371, 161] width 14 height 11
click at [279, 155] on button "Main View (Default)" at bounding box center [304, 161] width 114 height 12
click at [810, 359] on div "Submitted 3 Status colour #273444 hex #273444 Save Cancel Summaries Total order…" at bounding box center [1272, 466] width 2560 height 750
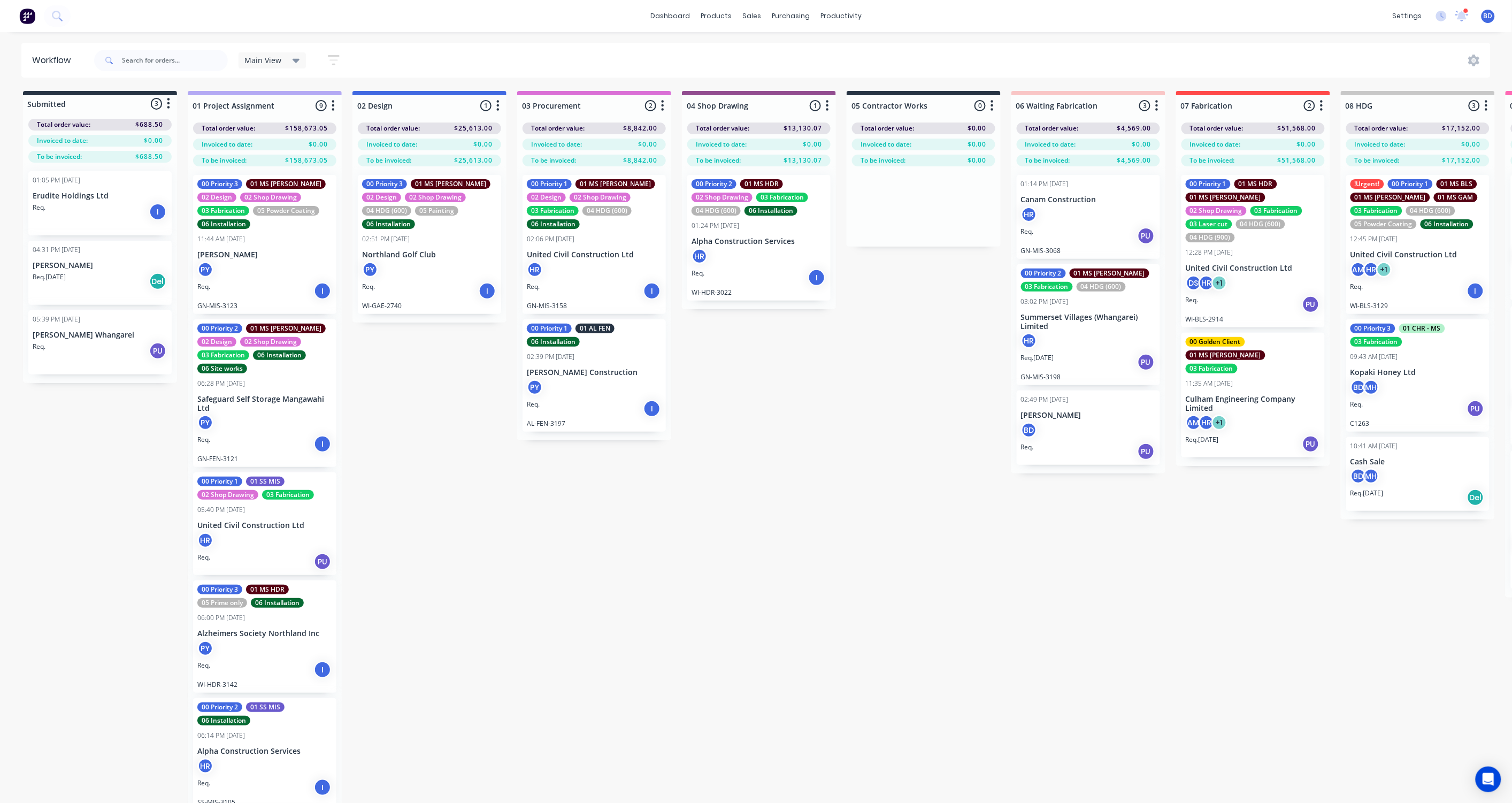
click at [332, 59] on icon "button" at bounding box center [334, 60] width 12 height 13
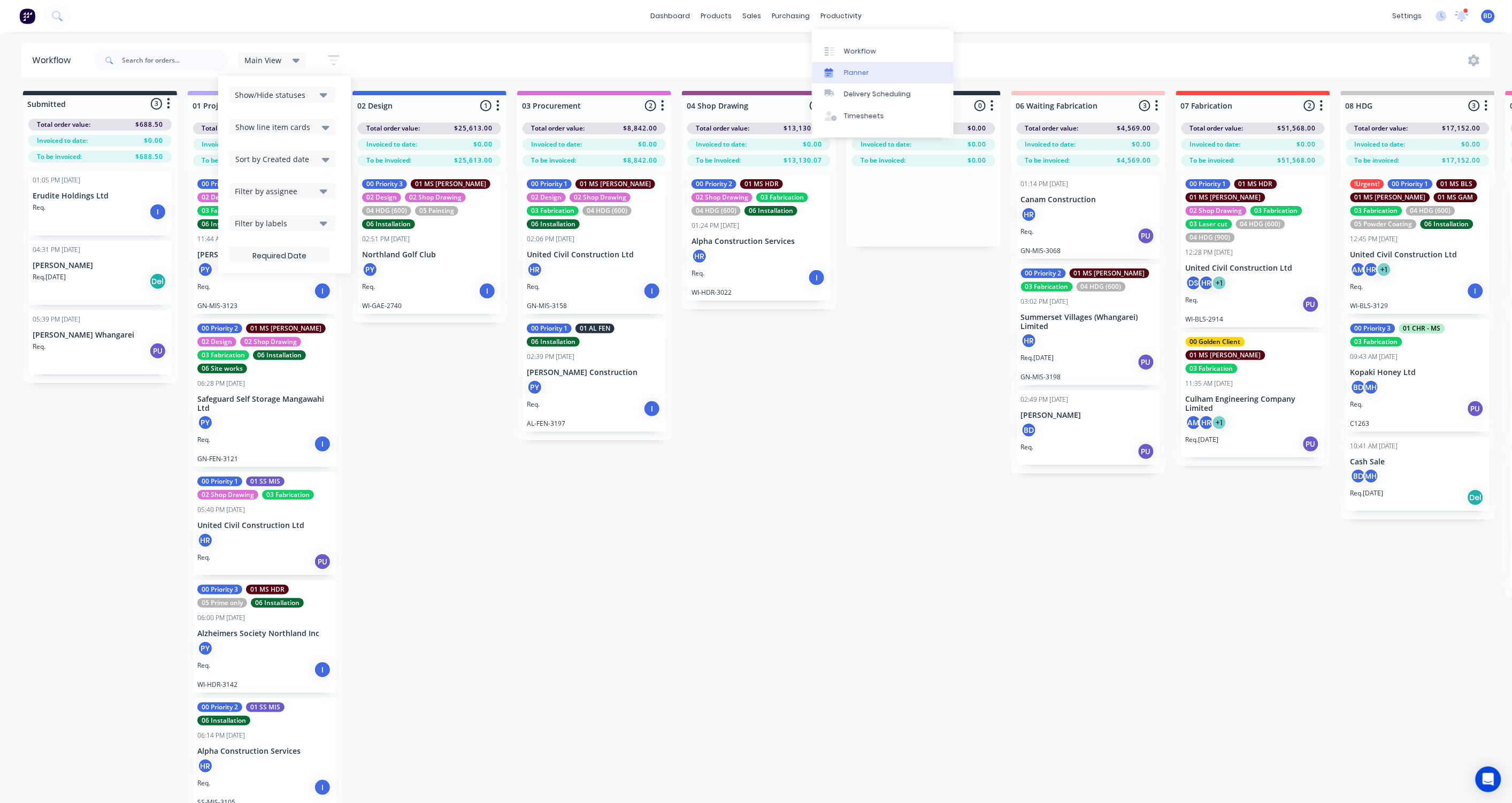
click at [859, 74] on div "Planner" at bounding box center [856, 73] width 25 height 10
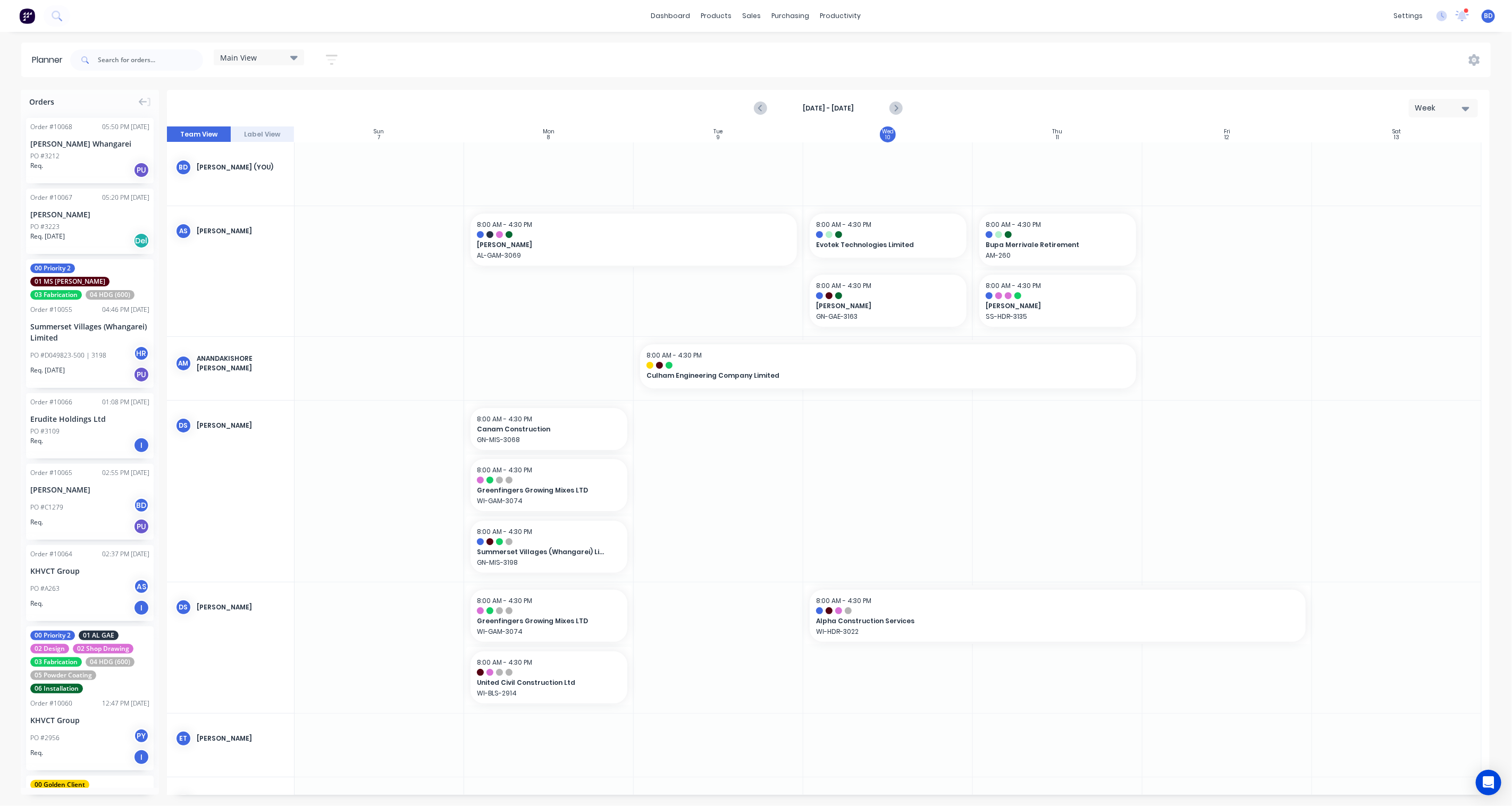
click at [330, 61] on icon "button" at bounding box center [332, 59] width 12 height 13
click at [318, 193] on icon "button" at bounding box center [319, 195] width 8 height 12
click at [321, 197] on icon "button" at bounding box center [319, 195] width 8 height 4
click at [325, 165] on button "Filter by status" at bounding box center [282, 163] width 99 height 16
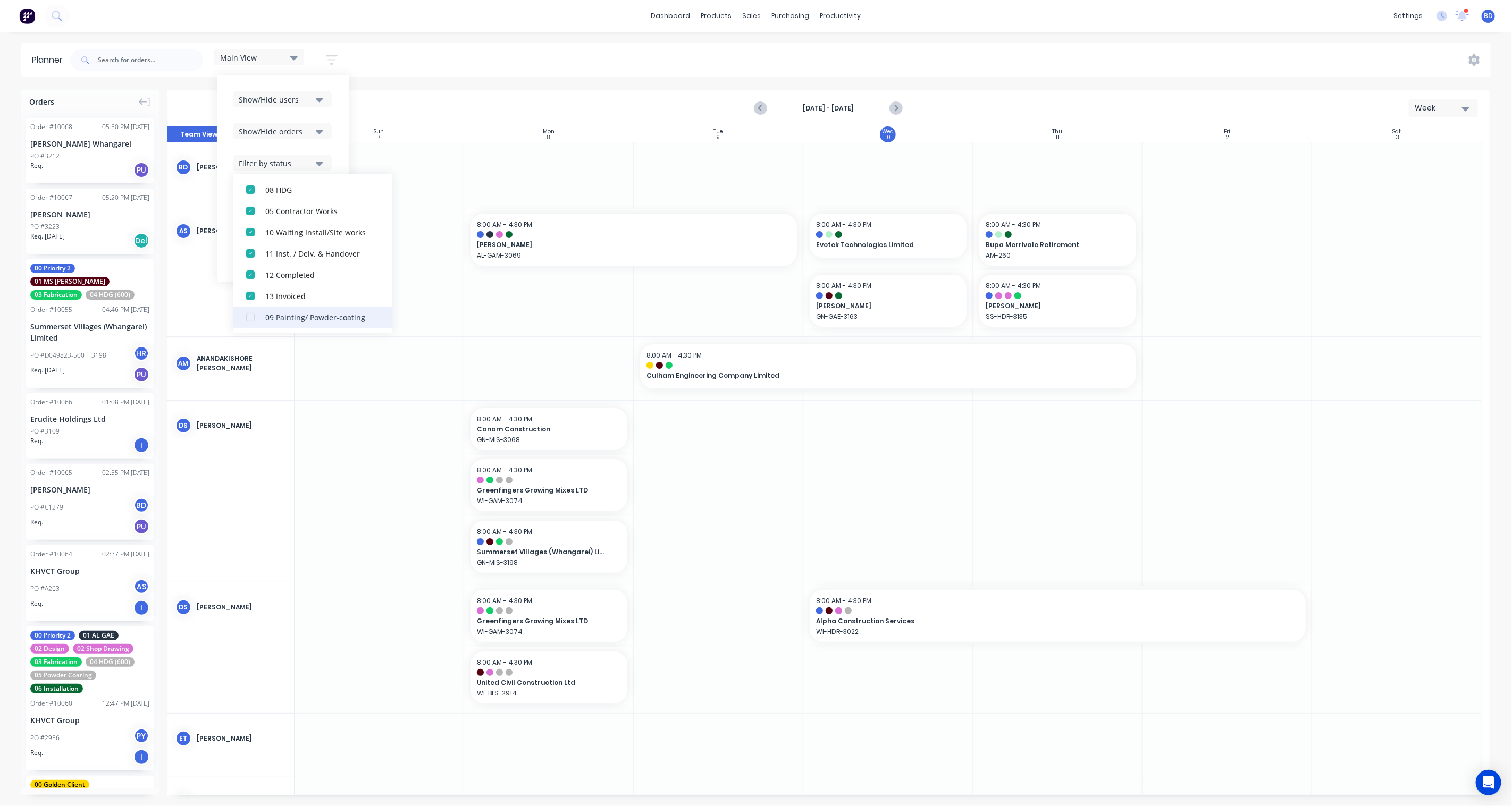
click at [250, 321] on div "button" at bounding box center [250, 317] width 21 height 21
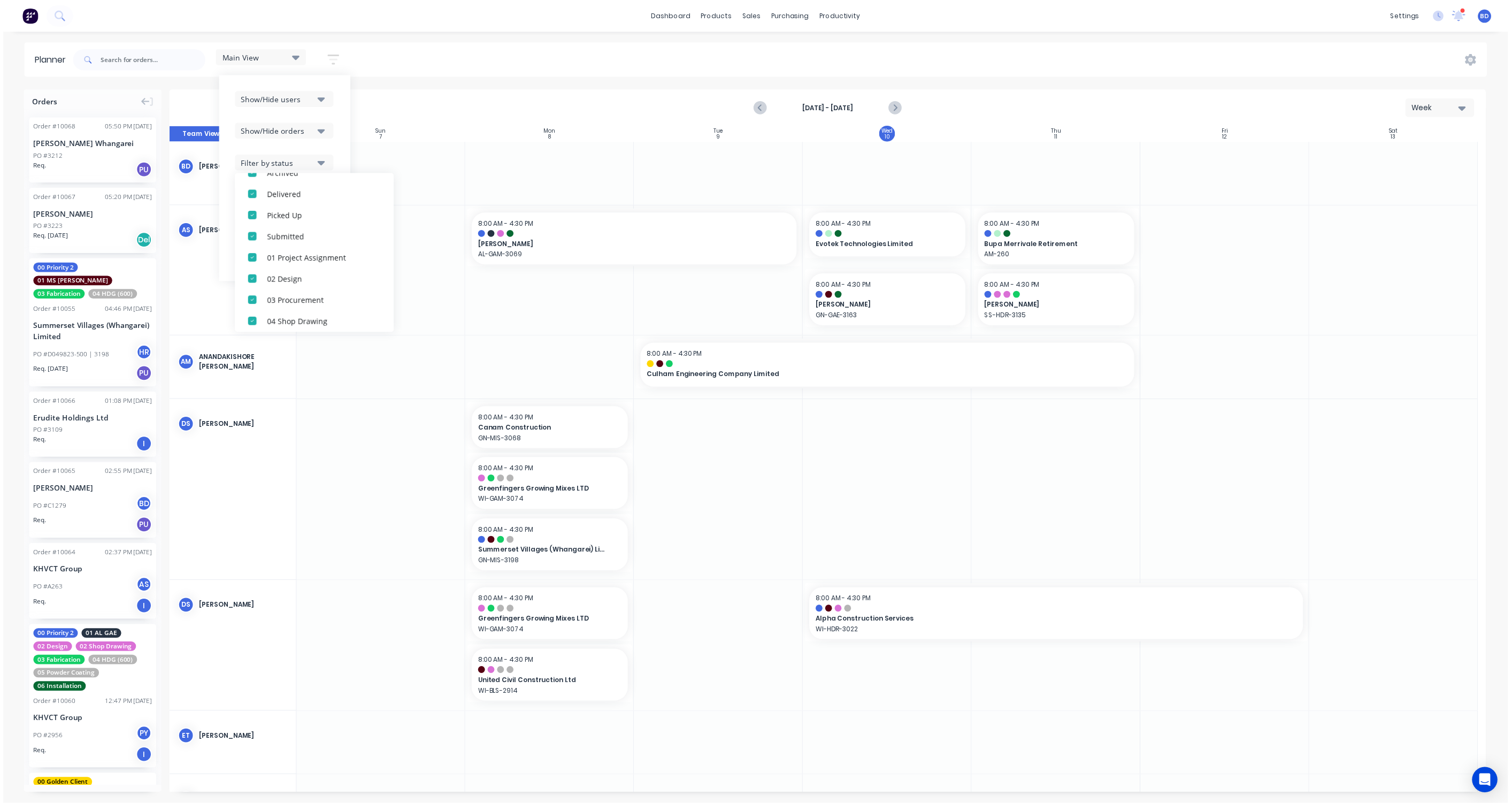
scroll to position [0, 0]
click at [339, 91] on div "Show/Hide users Show/Hide orders Filter by status All Draft Quote Archived Deli…" at bounding box center [284, 180] width 132 height 209
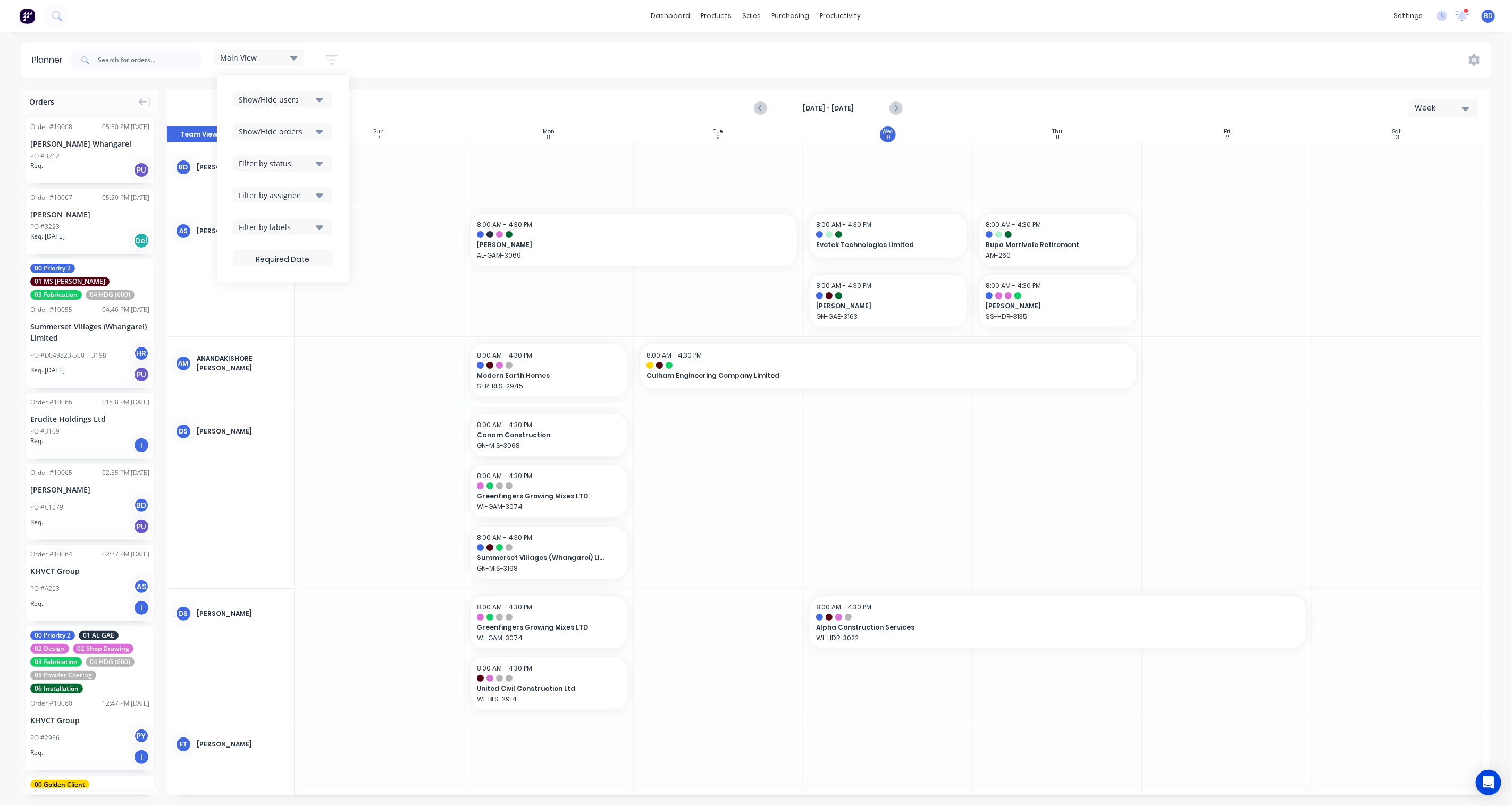
click at [404, 57] on div "Main View Save new view None edit Main View (Default) edit Duncan edit Labour e…" at bounding box center [779, 59] width 1423 height 32
click at [293, 59] on icon at bounding box center [294, 58] width 8 height 12
click at [343, 156] on button "edit" at bounding box center [345, 157] width 14 height 11
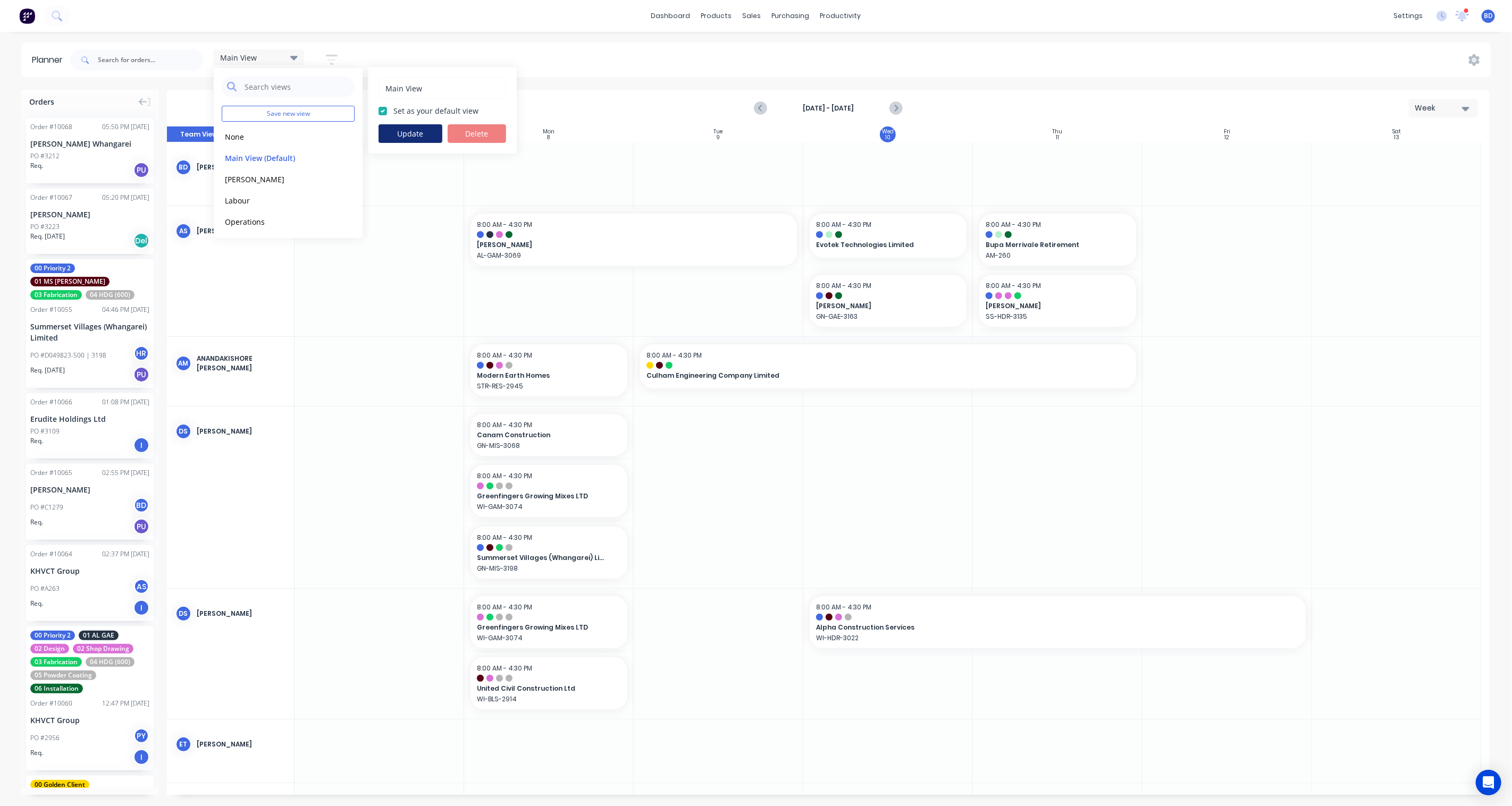
click at [408, 133] on button "Update" at bounding box center [410, 134] width 64 height 19
click at [425, 57] on div "Main View Save new view None edit Main View (Default) edit Duncan edit Labour e…" at bounding box center [779, 59] width 1423 height 32
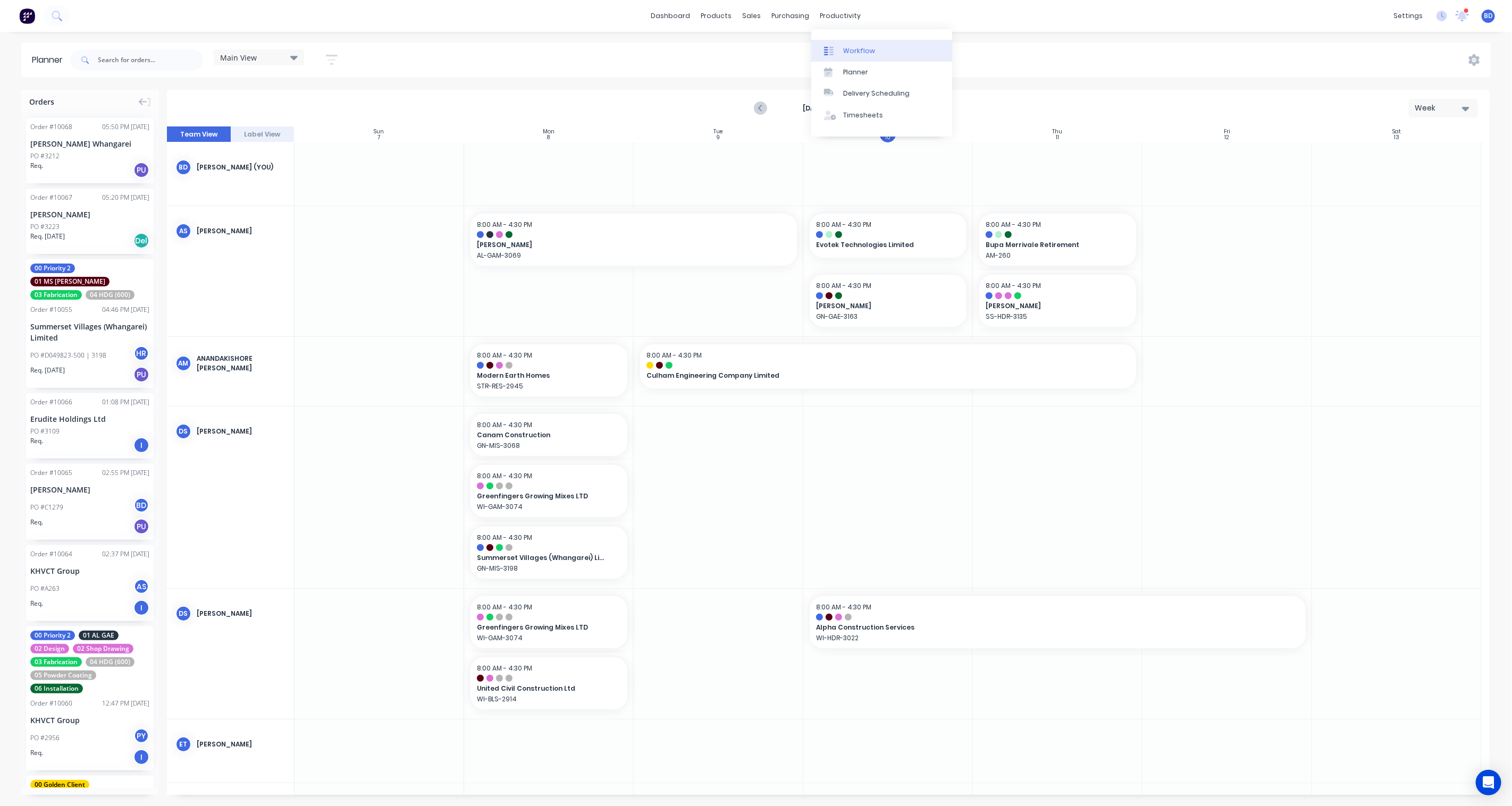
click at [858, 51] on div "Workflow" at bounding box center [859, 51] width 32 height 9
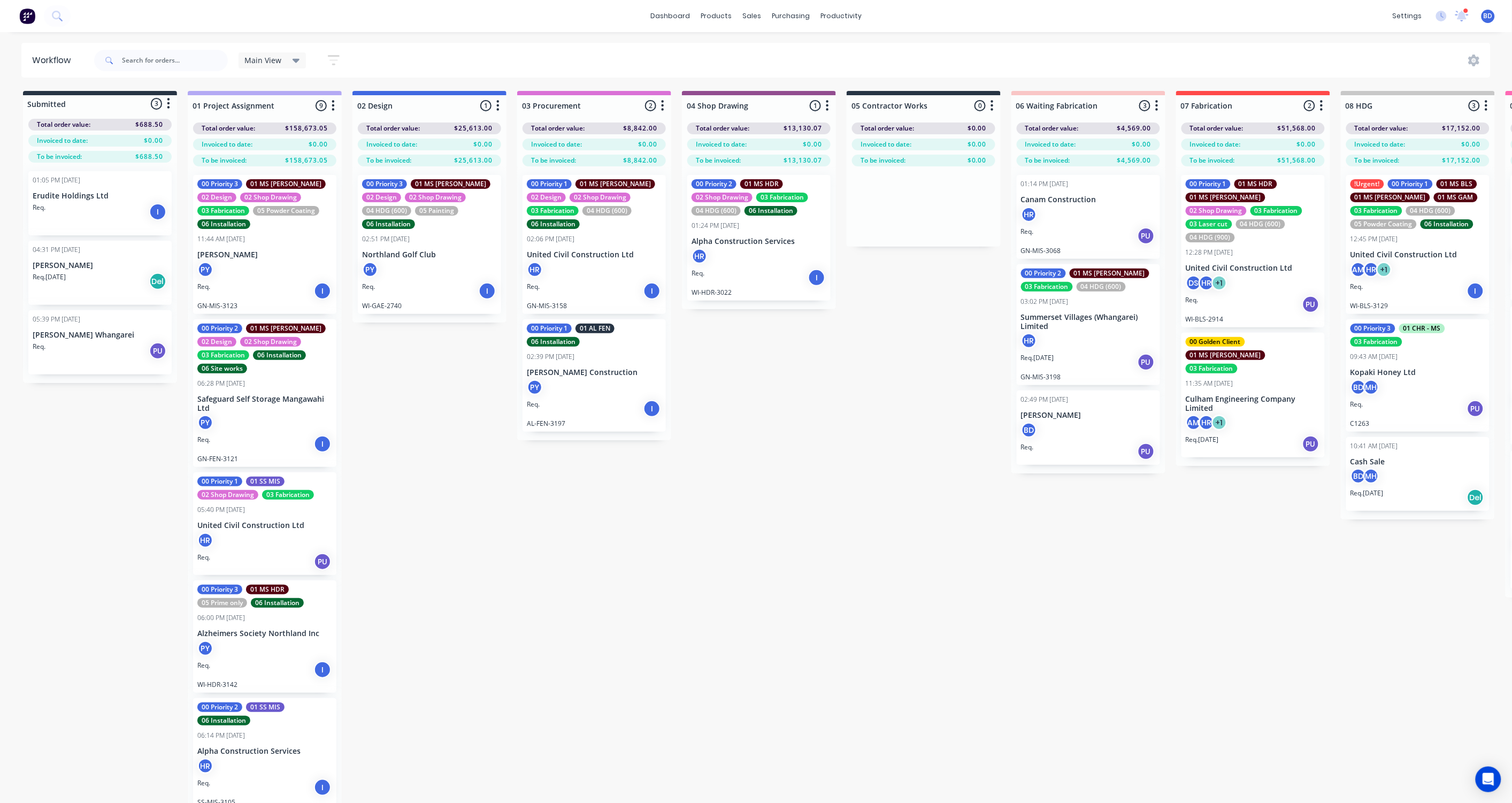
click at [338, 58] on icon "button" at bounding box center [334, 60] width 12 height 13
click at [321, 224] on icon "button" at bounding box center [324, 223] width 8 height 4
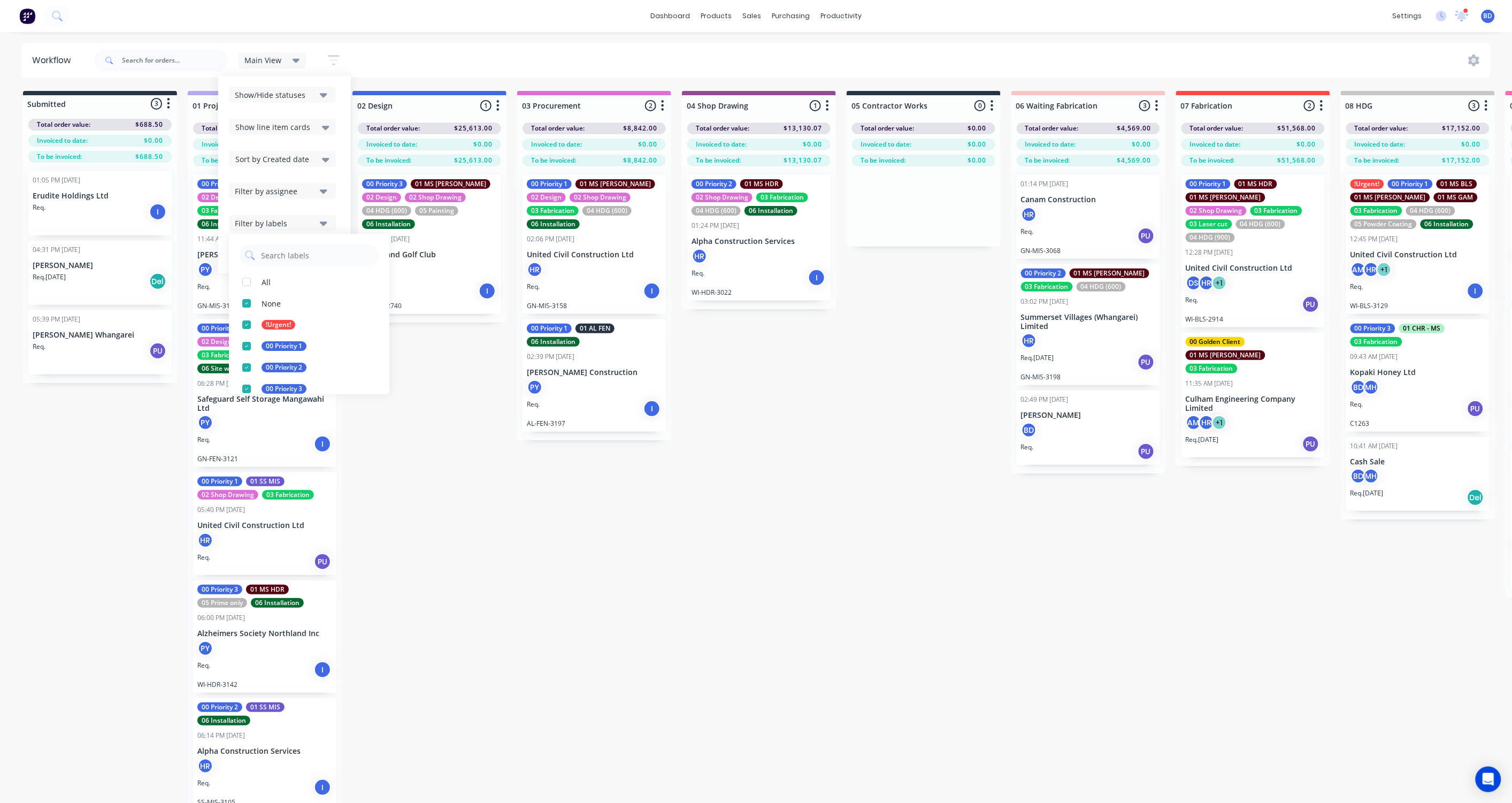
click at [324, 218] on icon "button" at bounding box center [324, 223] width 8 height 12
click at [326, 190] on icon "button" at bounding box center [324, 191] width 8 height 4
click at [324, 159] on icon at bounding box center [325, 159] width 8 height 4
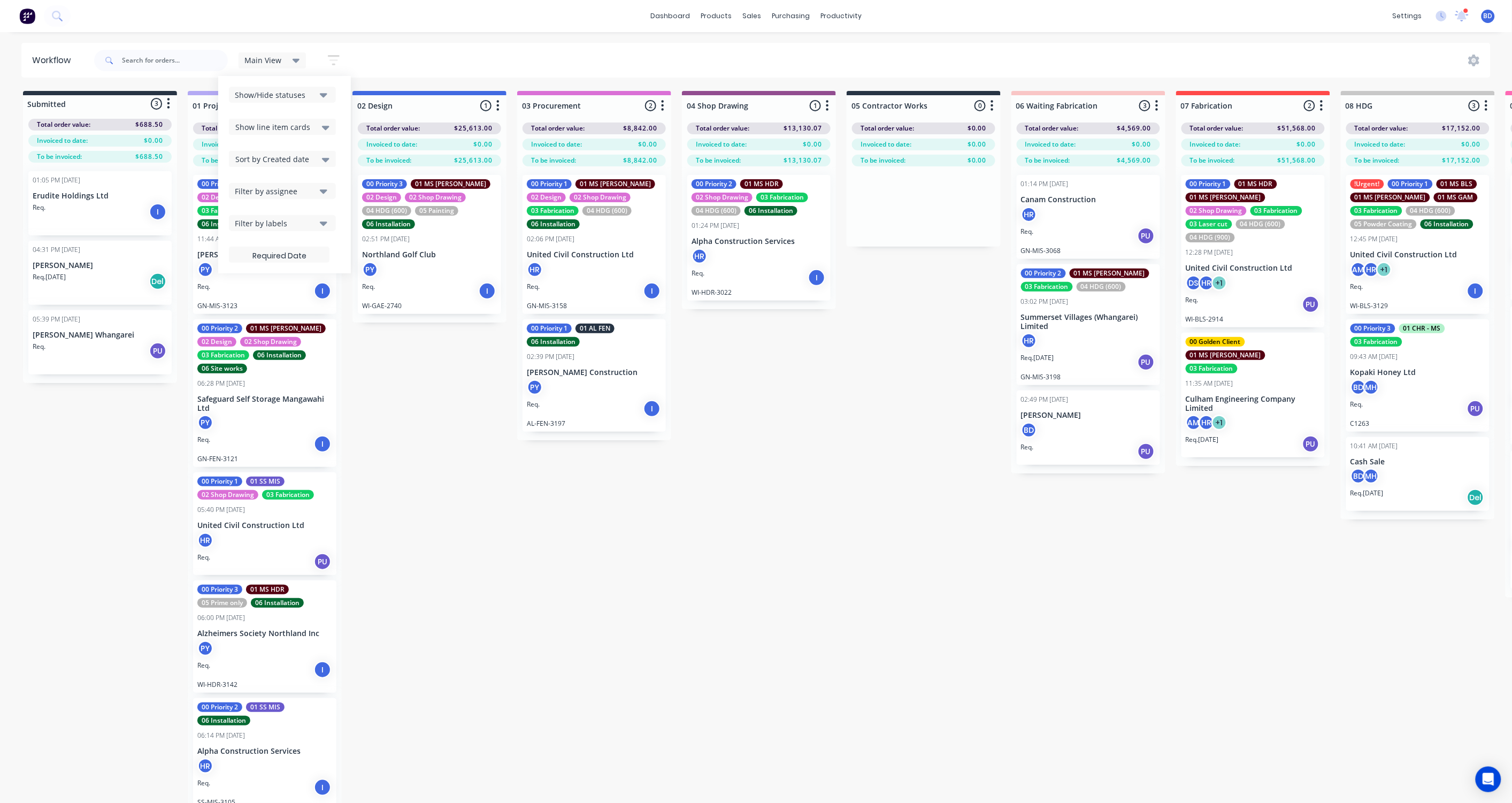
click at [324, 126] on icon at bounding box center [325, 127] width 8 height 4
click at [324, 124] on icon at bounding box center [325, 127] width 8 height 12
click at [318, 80] on div "Show/Hide statuses Show line item cards Show line item cards Hide line item car…" at bounding box center [284, 175] width 132 height 197
click at [320, 99] on icon "button" at bounding box center [324, 95] width 8 height 12
click at [433, 55] on div "Main View Save new view None edit Main View (Default) edit Bran's Jobs edit Hay…" at bounding box center [791, 60] width 1400 height 32
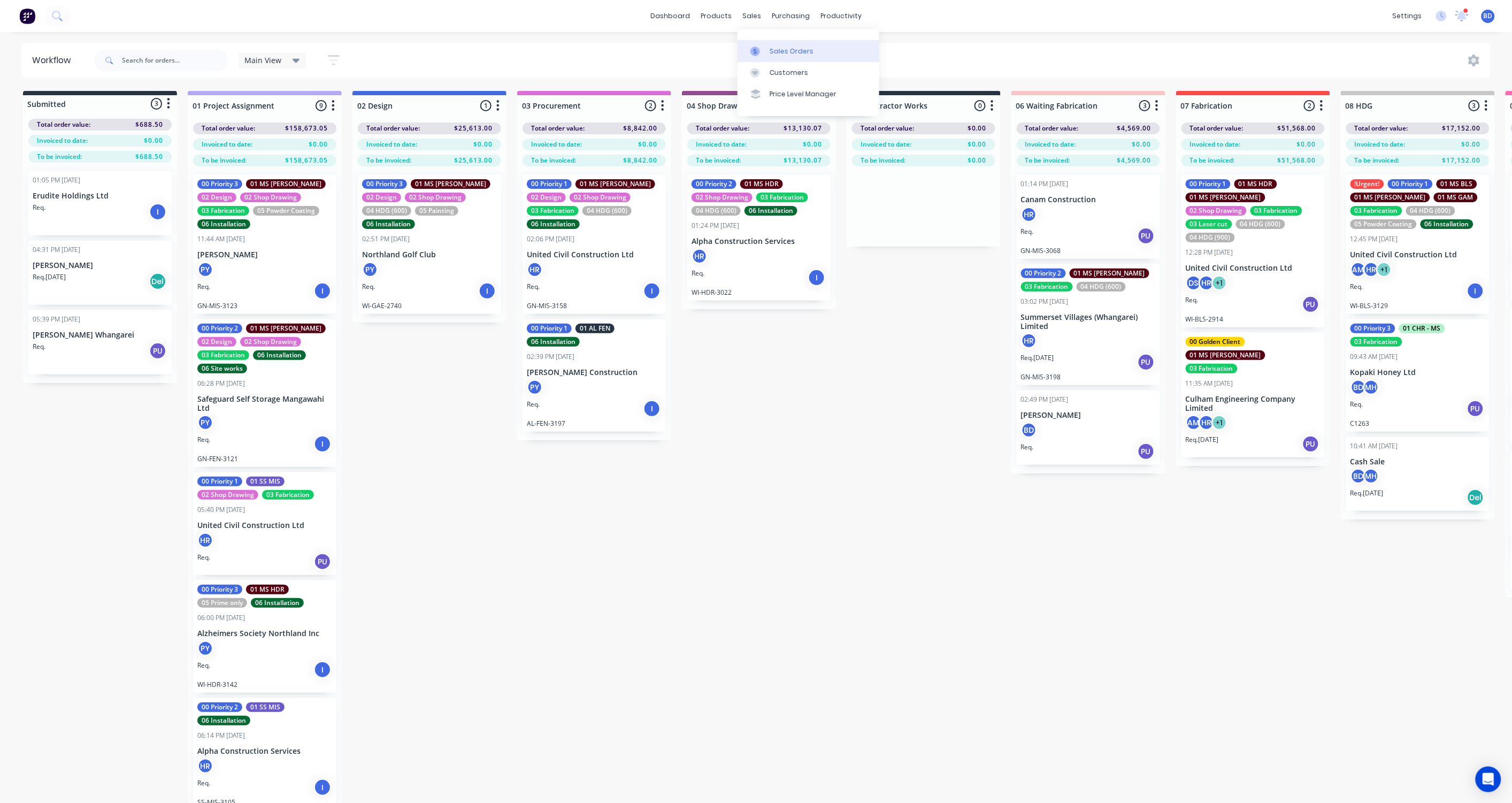
click at [773, 52] on div "Sales Orders" at bounding box center [791, 51] width 44 height 10
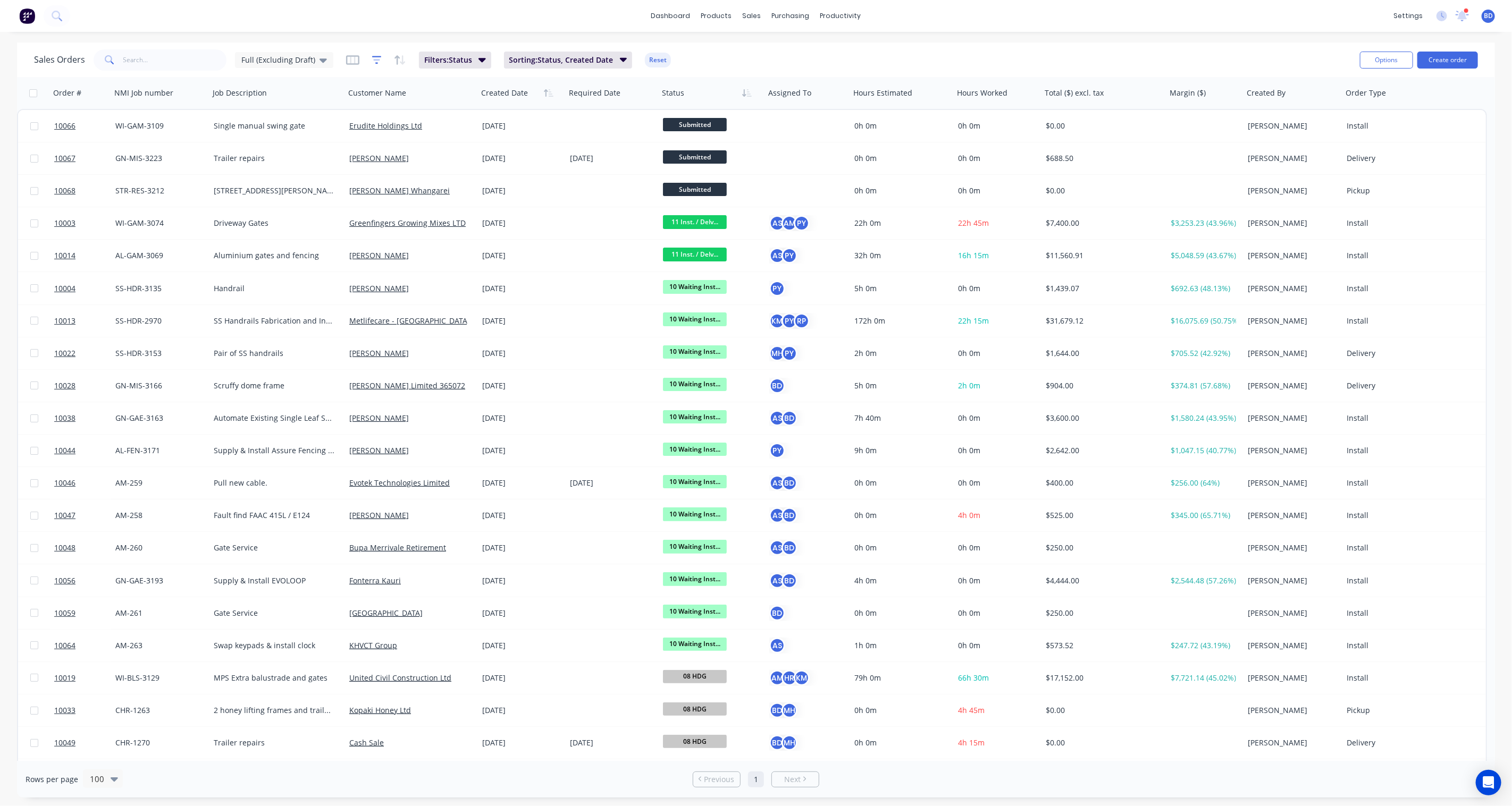
click at [373, 59] on icon "button" at bounding box center [376, 60] width 9 height 10
click at [672, 116] on div "16 Status selected" at bounding box center [624, 115] width 96 height 11
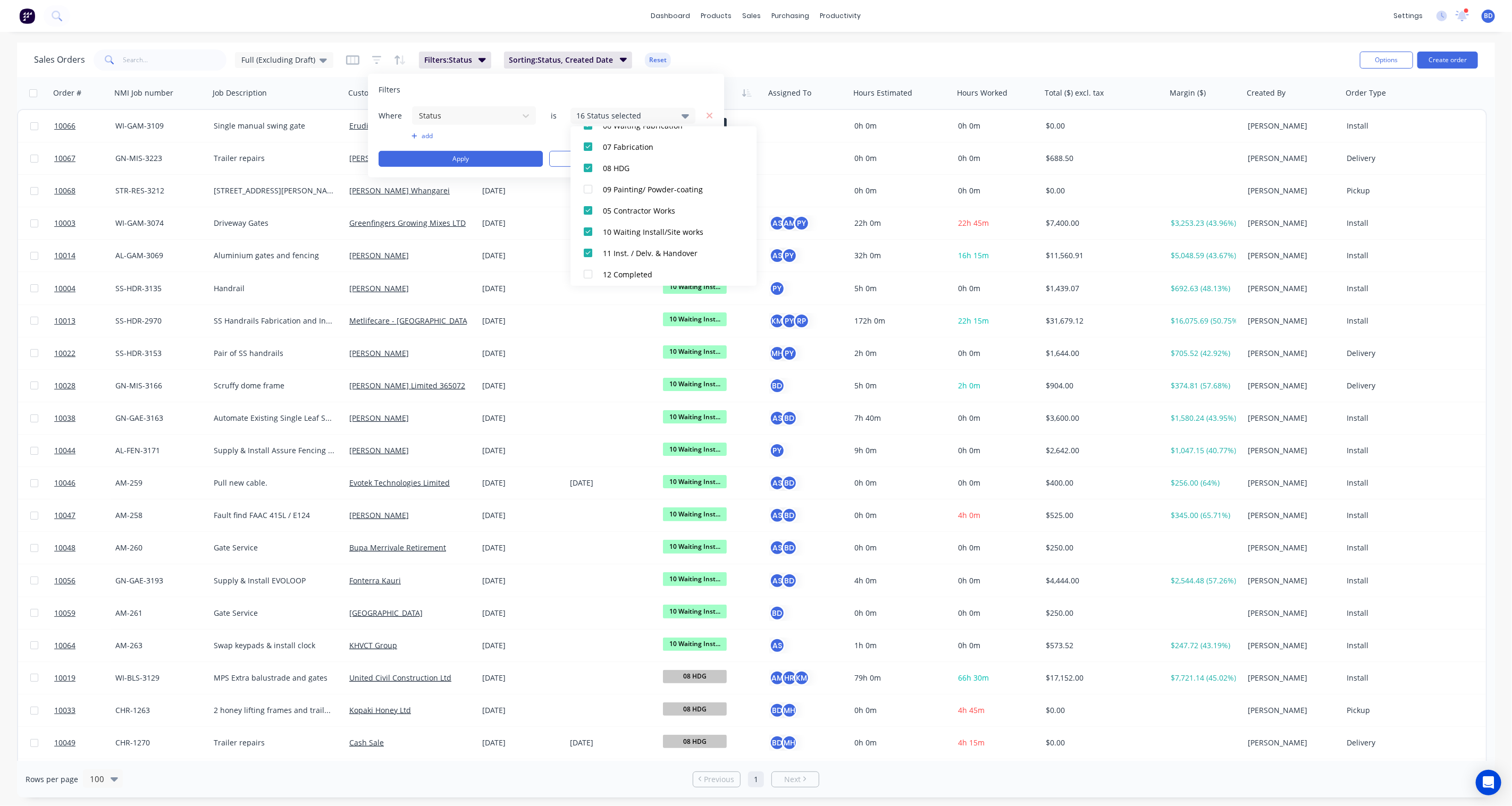
scroll to position [241, 0]
click at [586, 185] on div at bounding box center [588, 187] width 21 height 21
click at [528, 93] on div "Filters" at bounding box center [546, 89] width 335 height 10
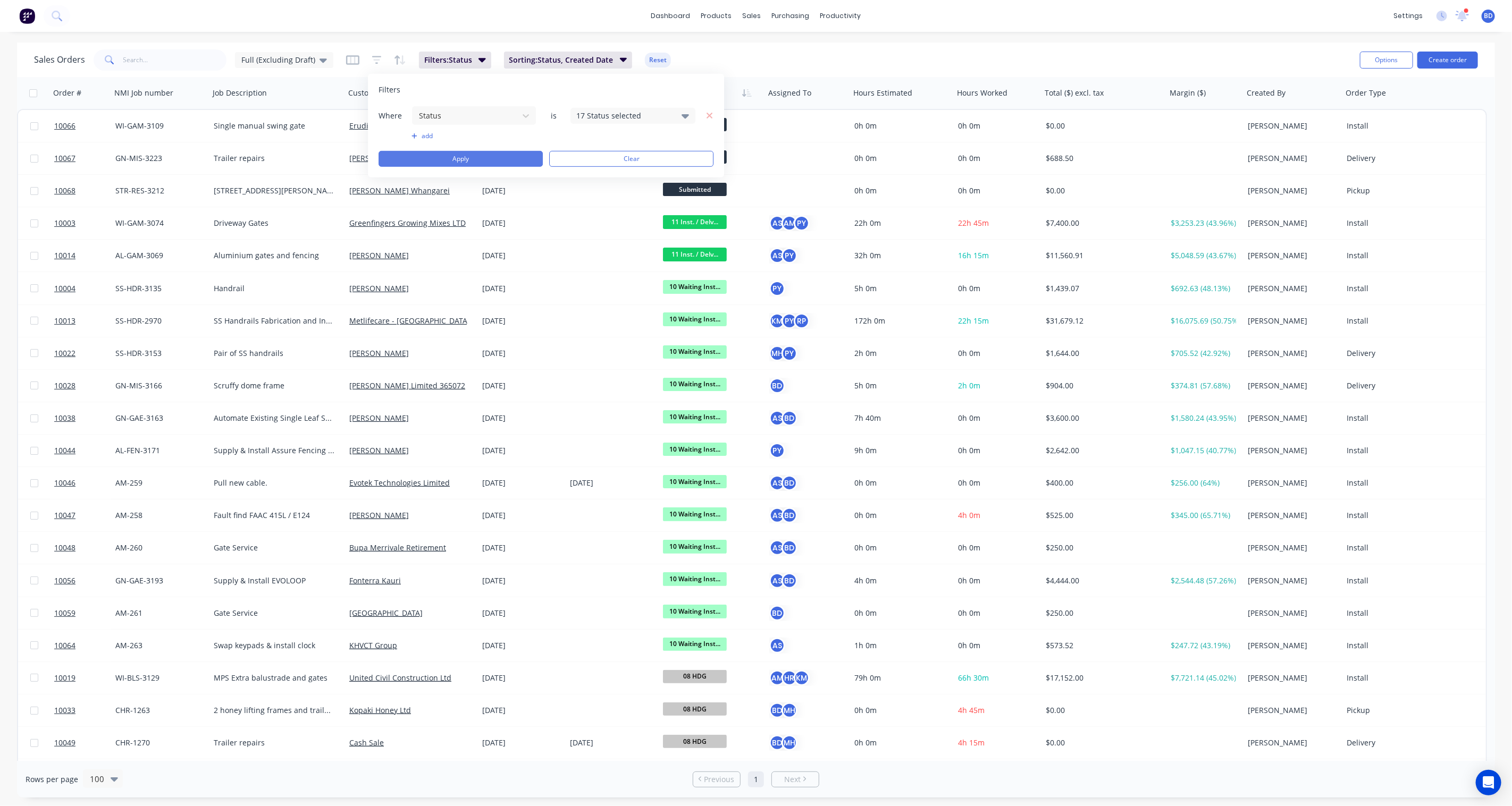
click at [495, 160] on button "Apply" at bounding box center [460, 159] width 164 height 16
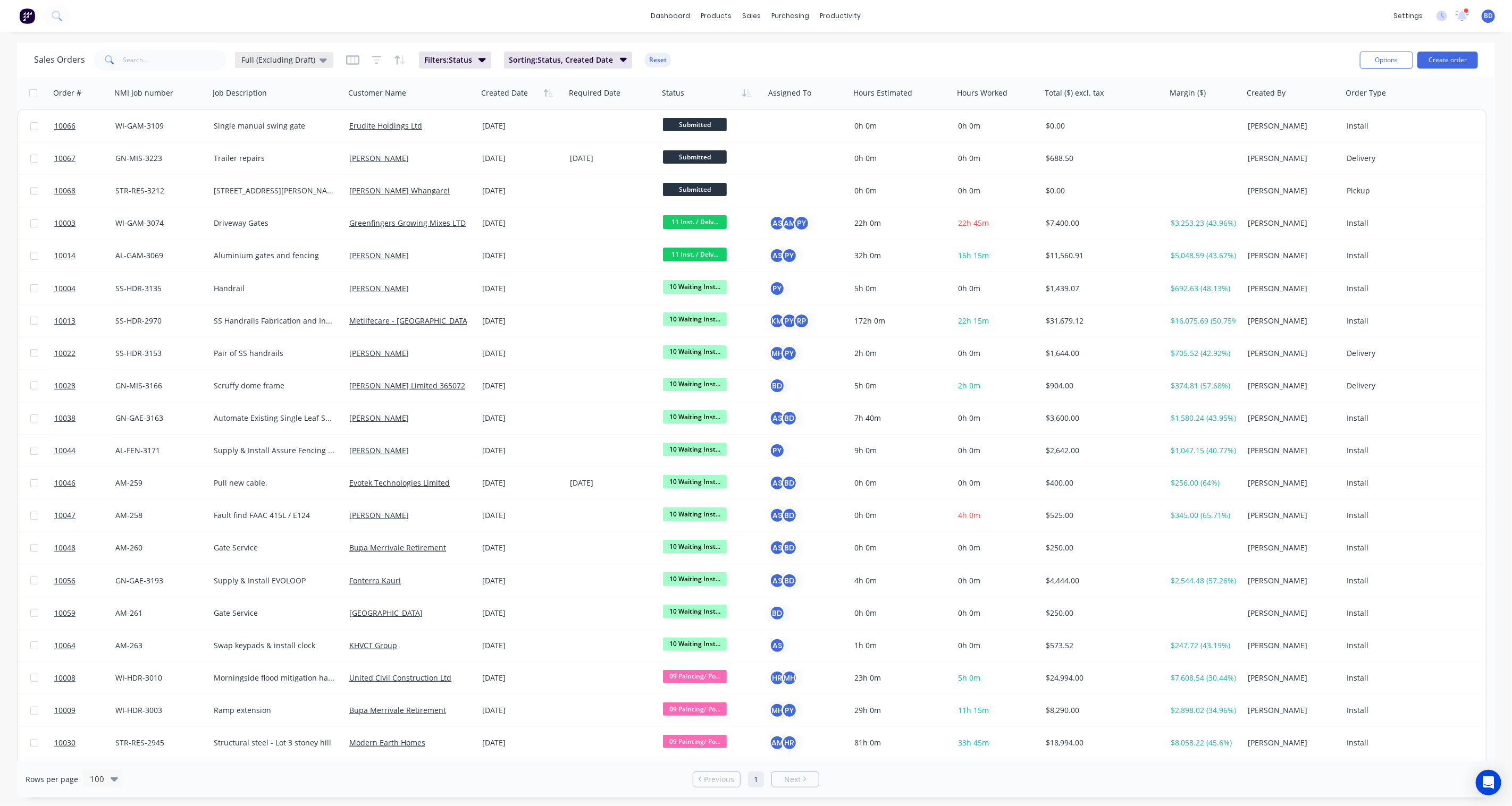
click at [320, 61] on icon at bounding box center [323, 60] width 8 height 4
click at [372, 171] on button "edit" at bounding box center [371, 171] width 14 height 11
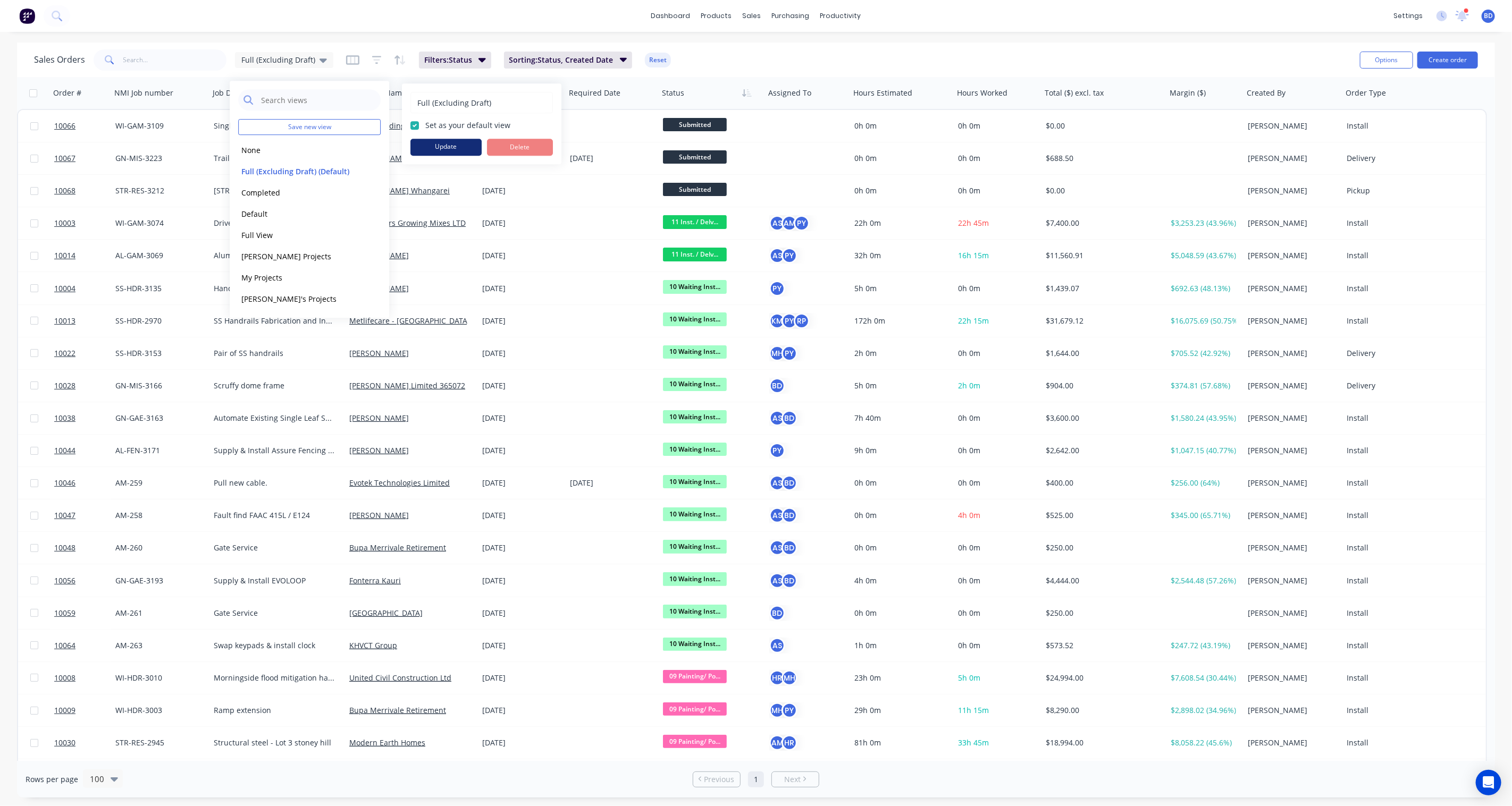
click at [450, 147] on button "Update" at bounding box center [445, 147] width 71 height 17
click at [786, 52] on div "Sales Orders Full (Excluding Draft) Filters: Status Sorting: Status, Created Da…" at bounding box center [693, 59] width 1318 height 26
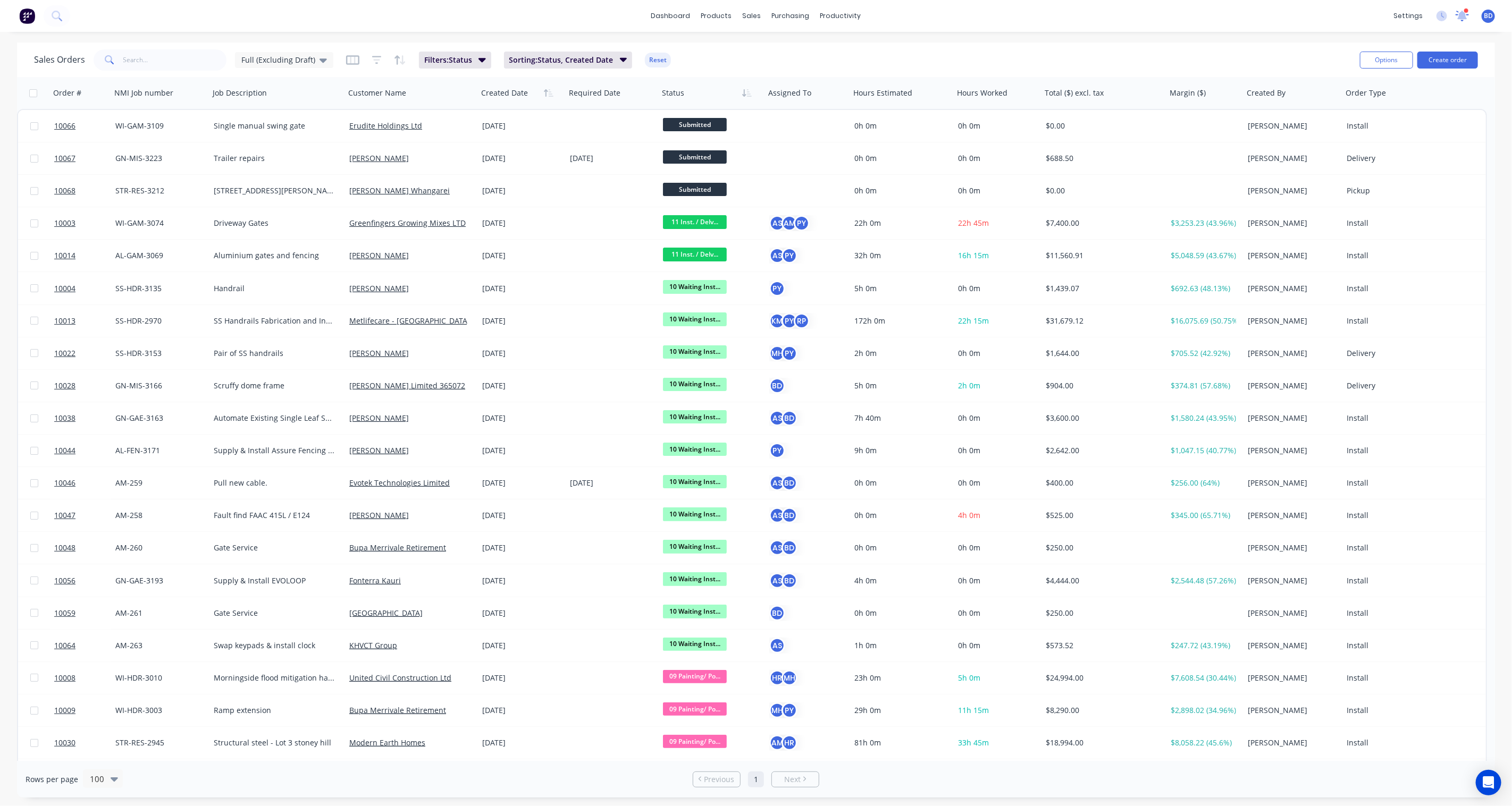
click at [1461, 19] on icon at bounding box center [1462, 15] width 10 height 10
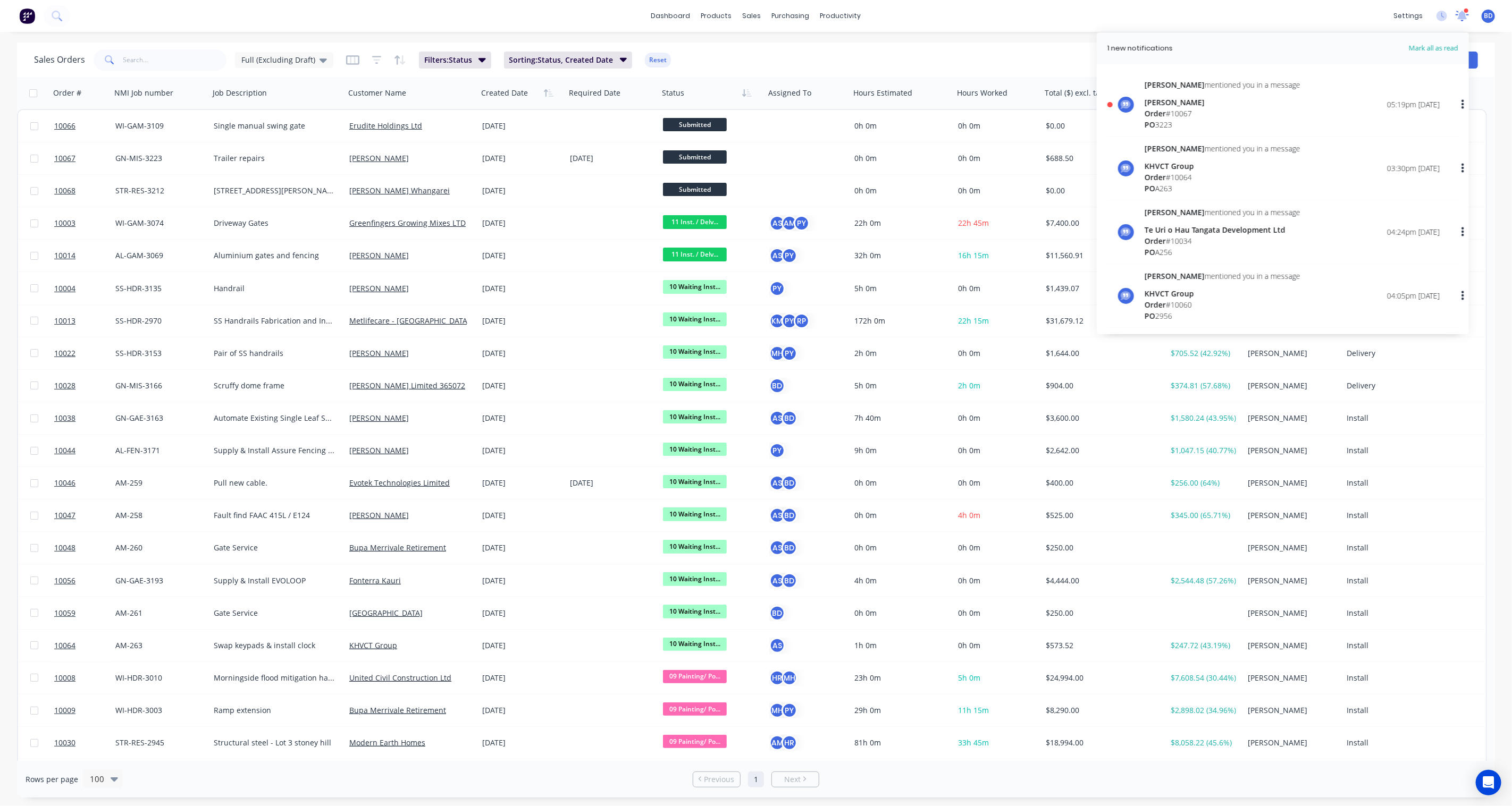
click at [1461, 19] on icon at bounding box center [1461, 15] width 13 height 10
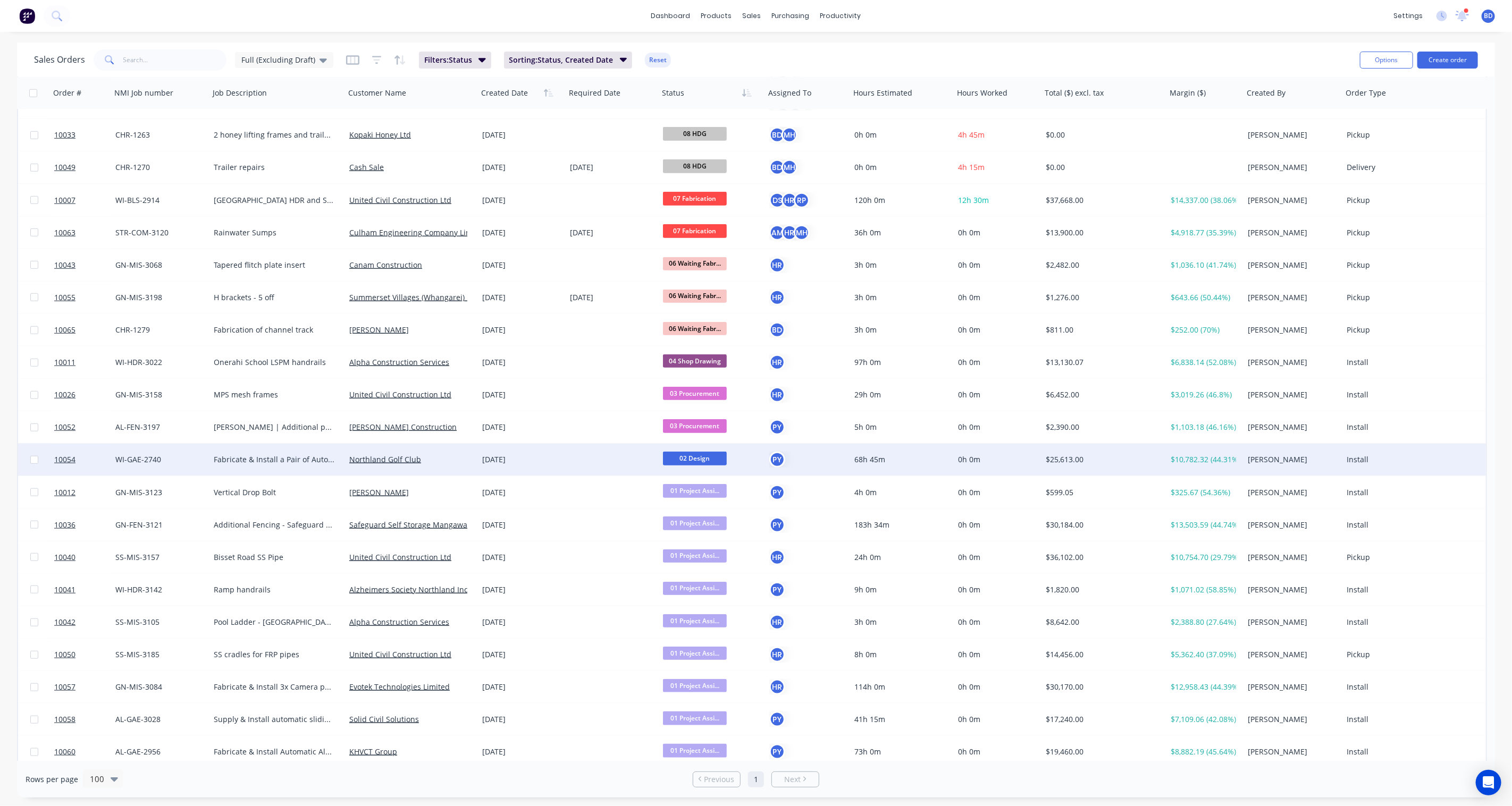
scroll to position [679, 0]
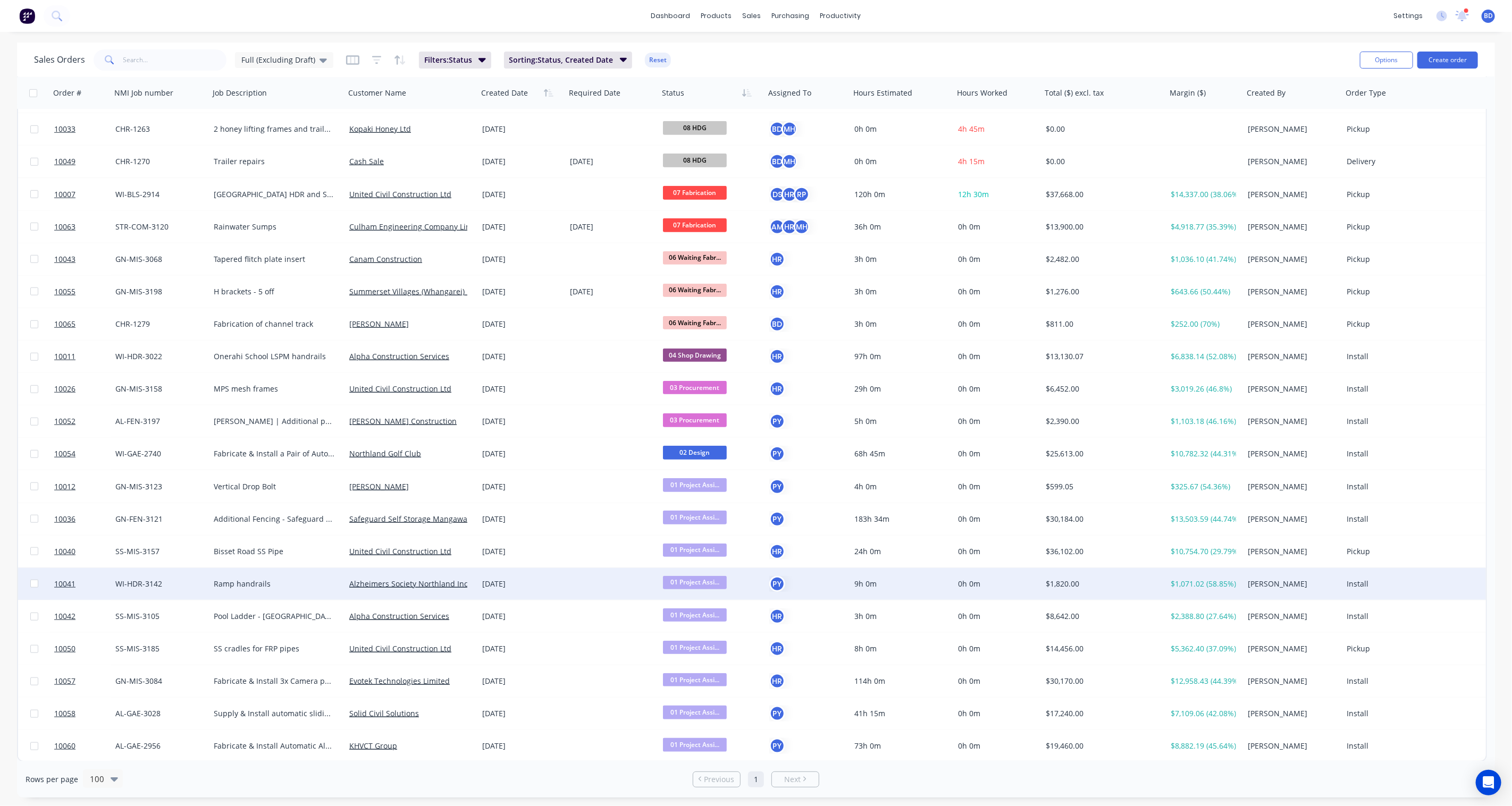
click at [689, 586] on span "01 Project Assi..." at bounding box center [695, 582] width 64 height 13
click at [710, 652] on span "06 Waiting Fabrication" at bounding box center [707, 655] width 80 height 10
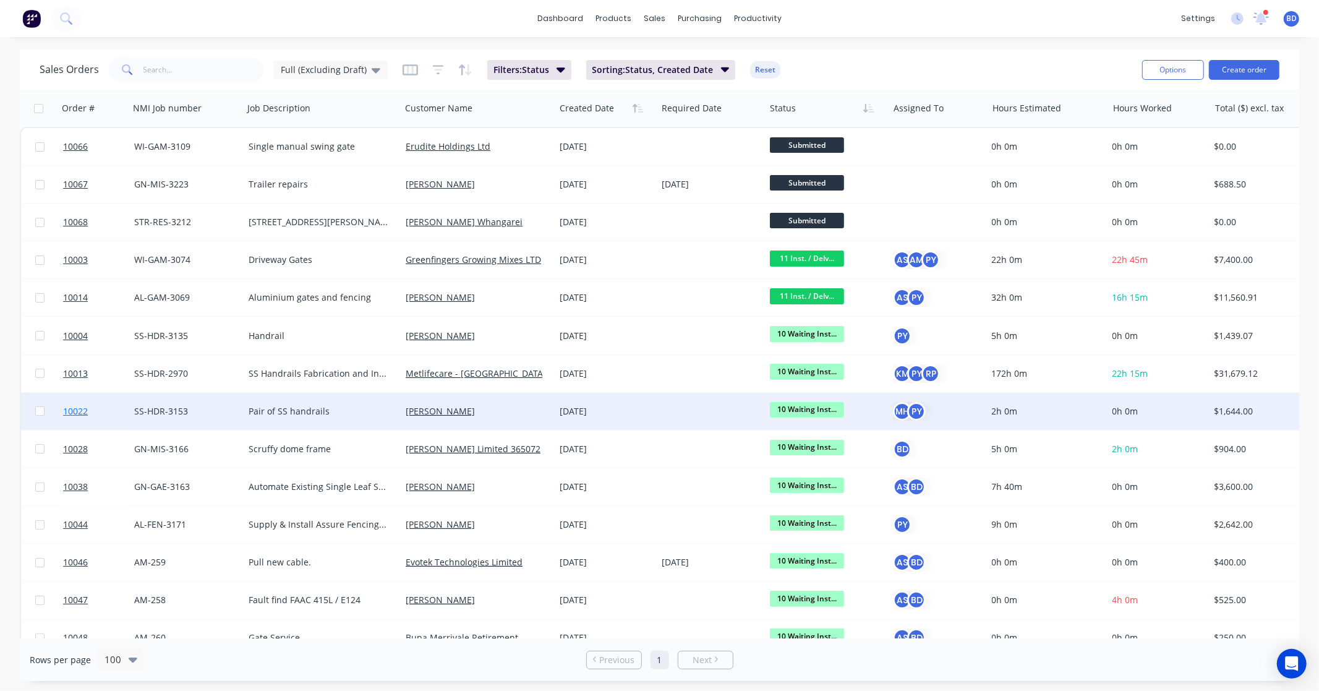
click at [73, 410] on span "10022" at bounding box center [75, 411] width 25 height 12
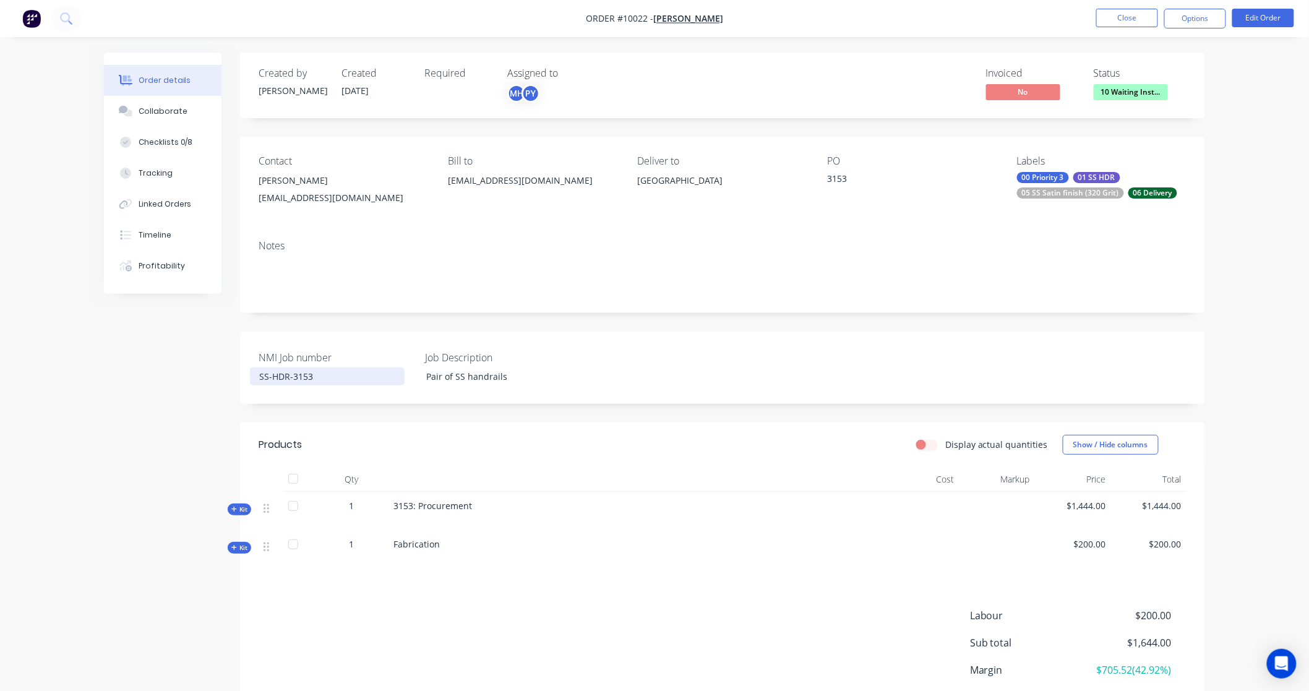
click at [320, 380] on div "SS-HDR-3153" at bounding box center [327, 376] width 155 height 18
drag, startPoint x: 348, startPoint y: 377, endPoint x: 207, endPoint y: 379, distance: 141.6
click at [207, 379] on div "Created by [PERSON_NAME] Created [DATE] Required Assigned to MH PY Invoiced No …" at bounding box center [654, 421] width 1101 height 736
copy div "SS-HDR-3153"
drag, startPoint x: 306, startPoint y: 181, endPoint x: 257, endPoint y: 186, distance: 49.1
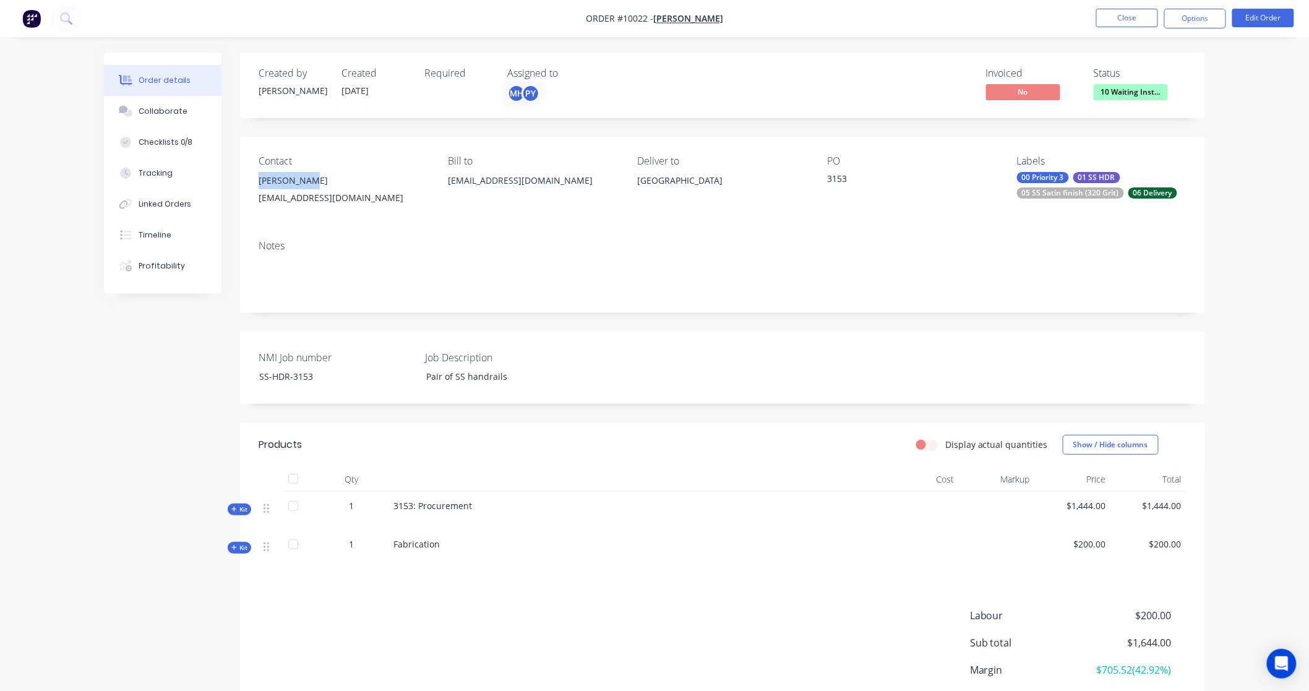
click at [257, 186] on div "Contact [PERSON_NAME] [EMAIL_ADDRESS][DOMAIN_NAME] [PERSON_NAME] to [EMAIL_ADDR…" at bounding box center [722, 183] width 965 height 93
copy div "[PERSON_NAME]"
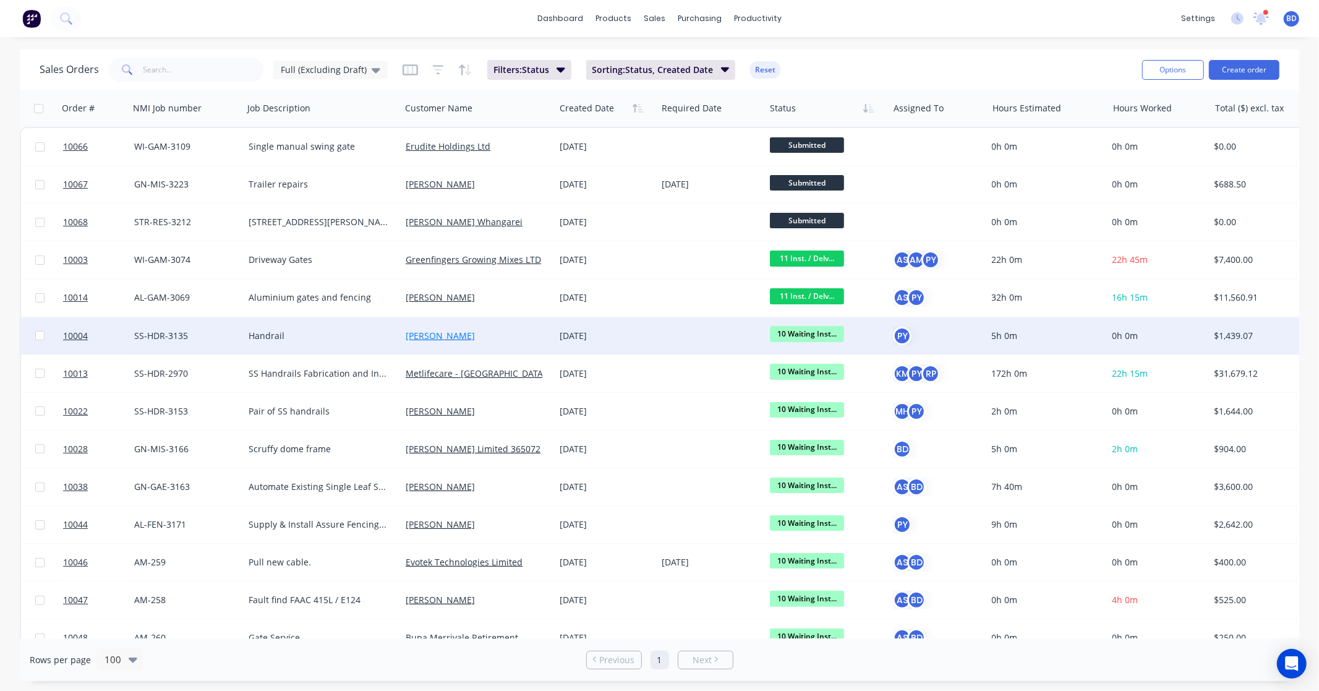
click at [421, 335] on link "[PERSON_NAME]" at bounding box center [440, 336] width 69 height 12
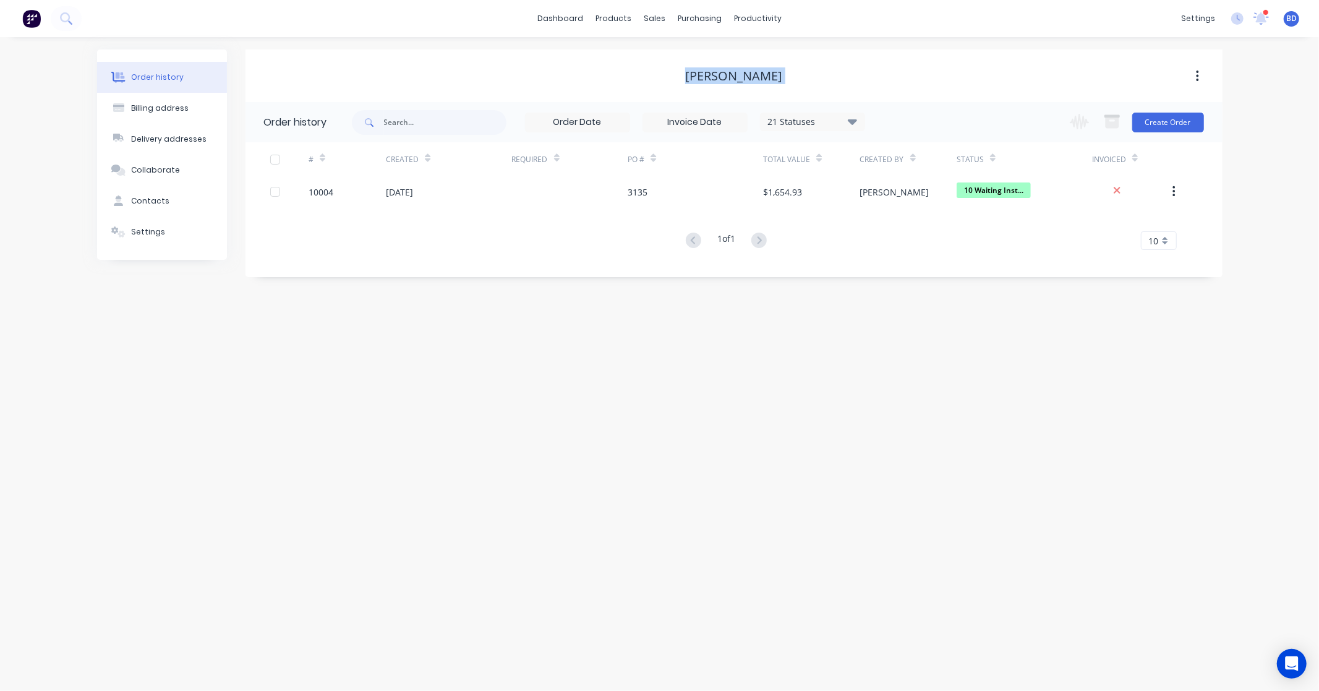
drag, startPoint x: 795, startPoint y: 83, endPoint x: 689, endPoint y: 76, distance: 106.6
click at [689, 76] on div "[PERSON_NAME]" at bounding box center [734, 76] width 977 height 22
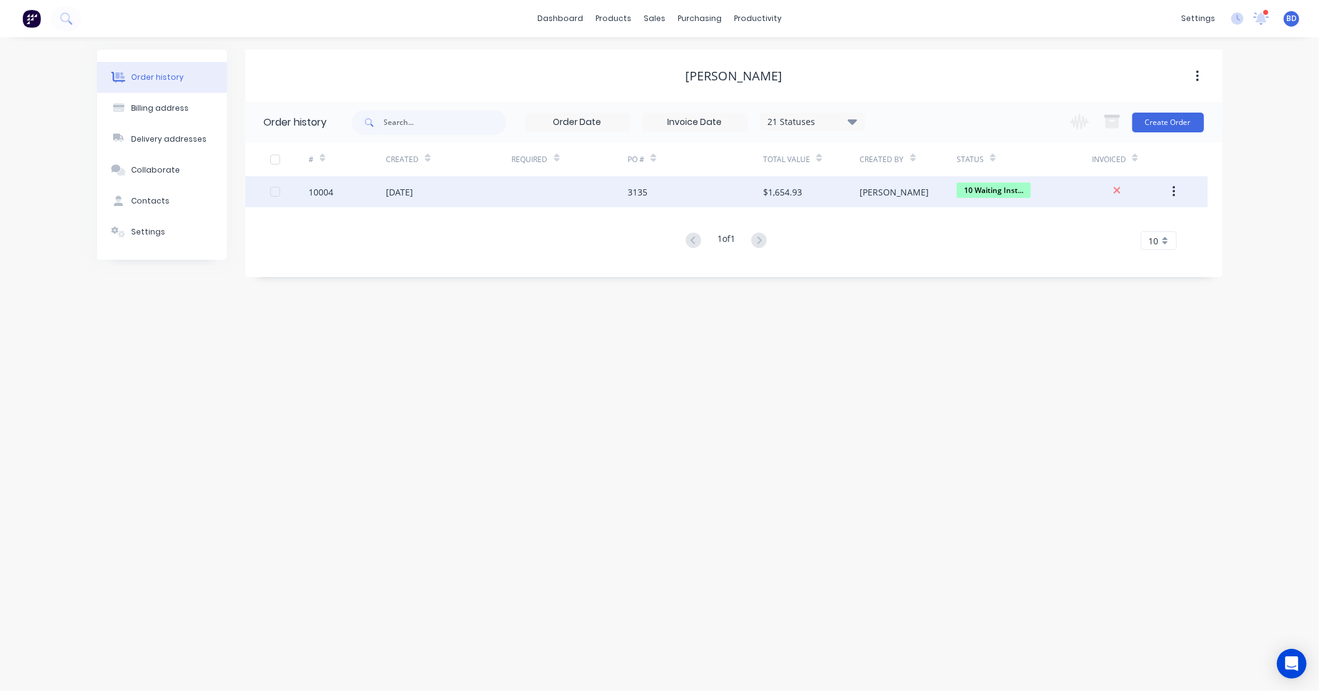
click at [323, 190] on div "10004" at bounding box center [321, 192] width 25 height 13
